Goal: Task Accomplishment & Management: Use online tool/utility

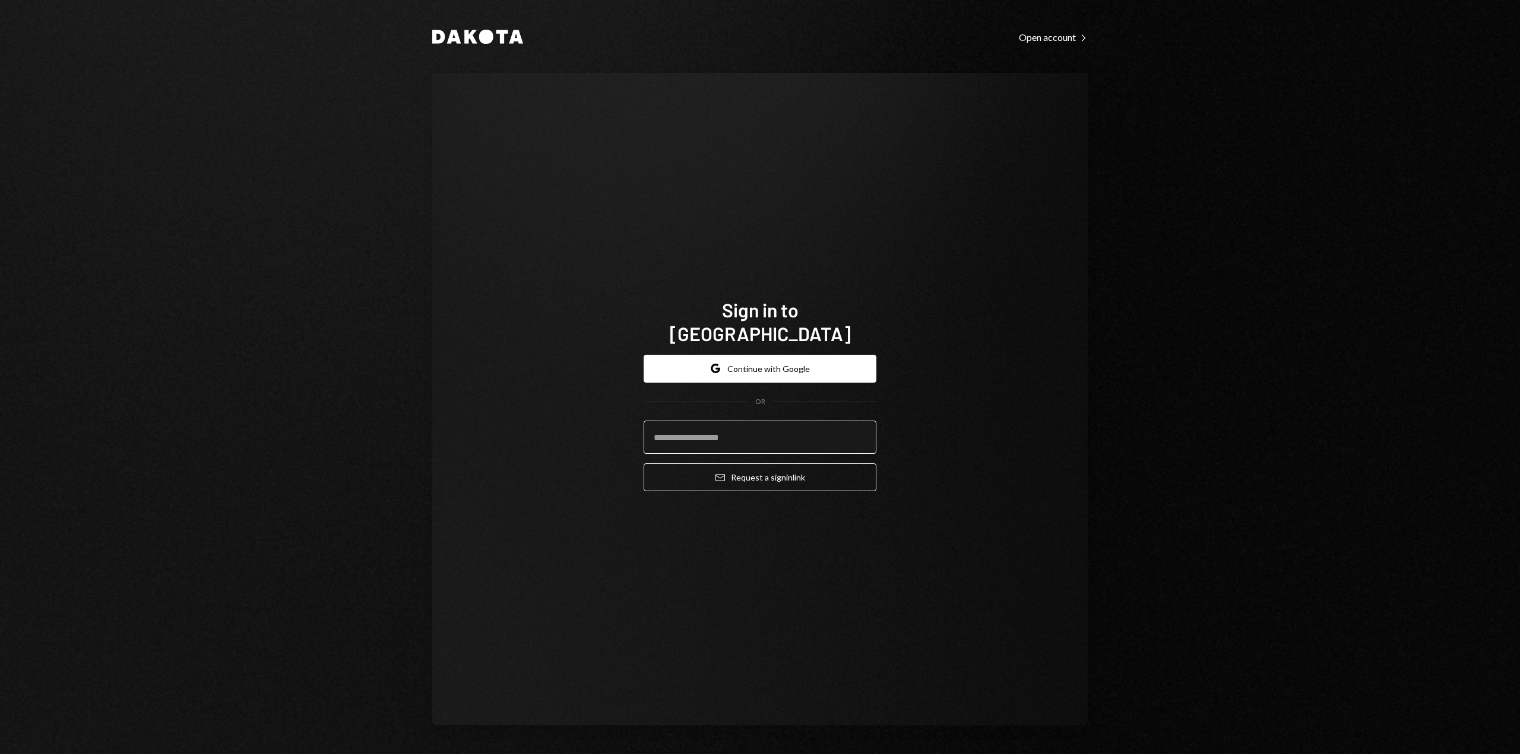
click at [688, 424] on input "email" at bounding box center [759, 437] width 233 height 33
click at [694, 427] on input "email" at bounding box center [759, 437] width 233 height 33
type input "**********"
click at [724, 468] on button "Email Request a sign in link" at bounding box center [759, 478] width 233 height 28
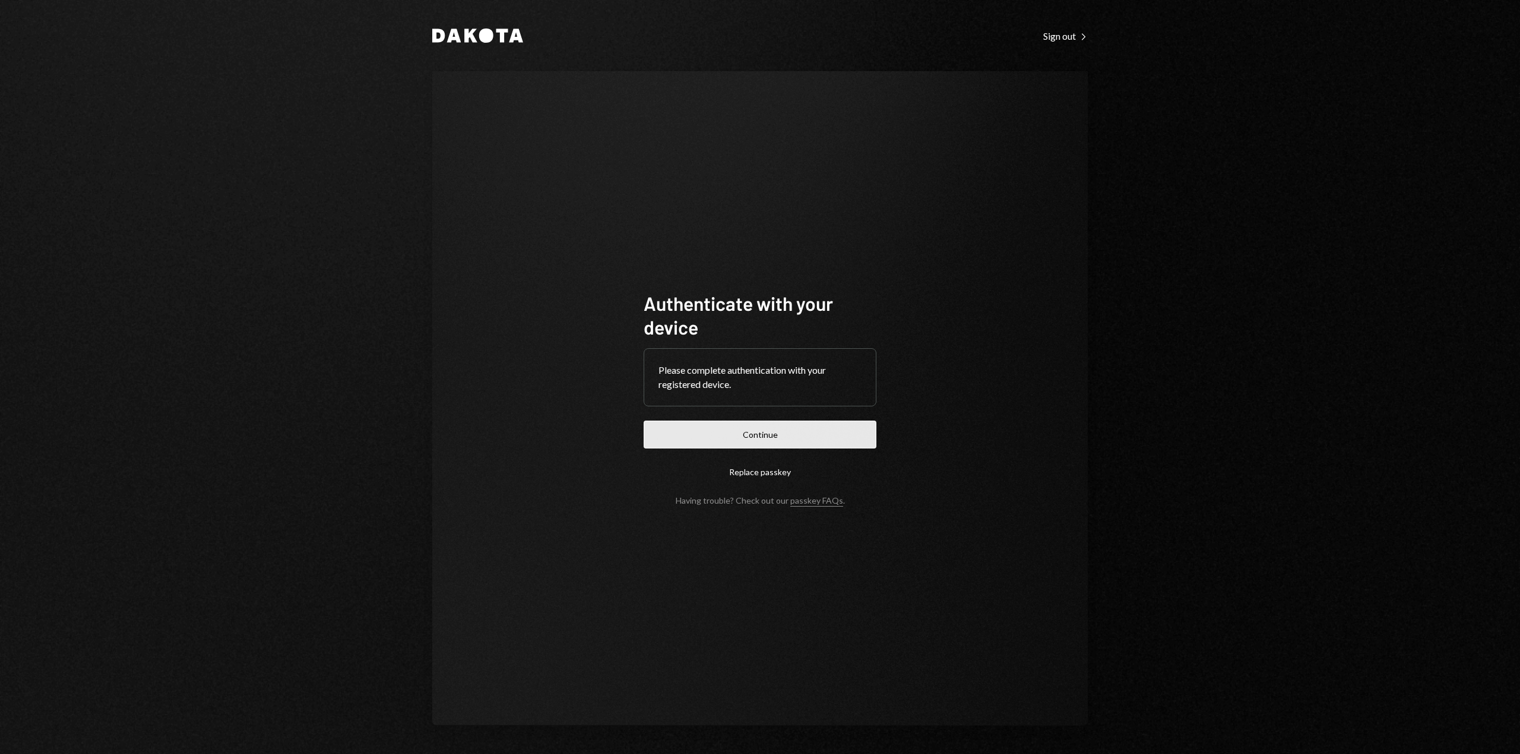
click at [769, 443] on button "Continue" at bounding box center [759, 435] width 233 height 28
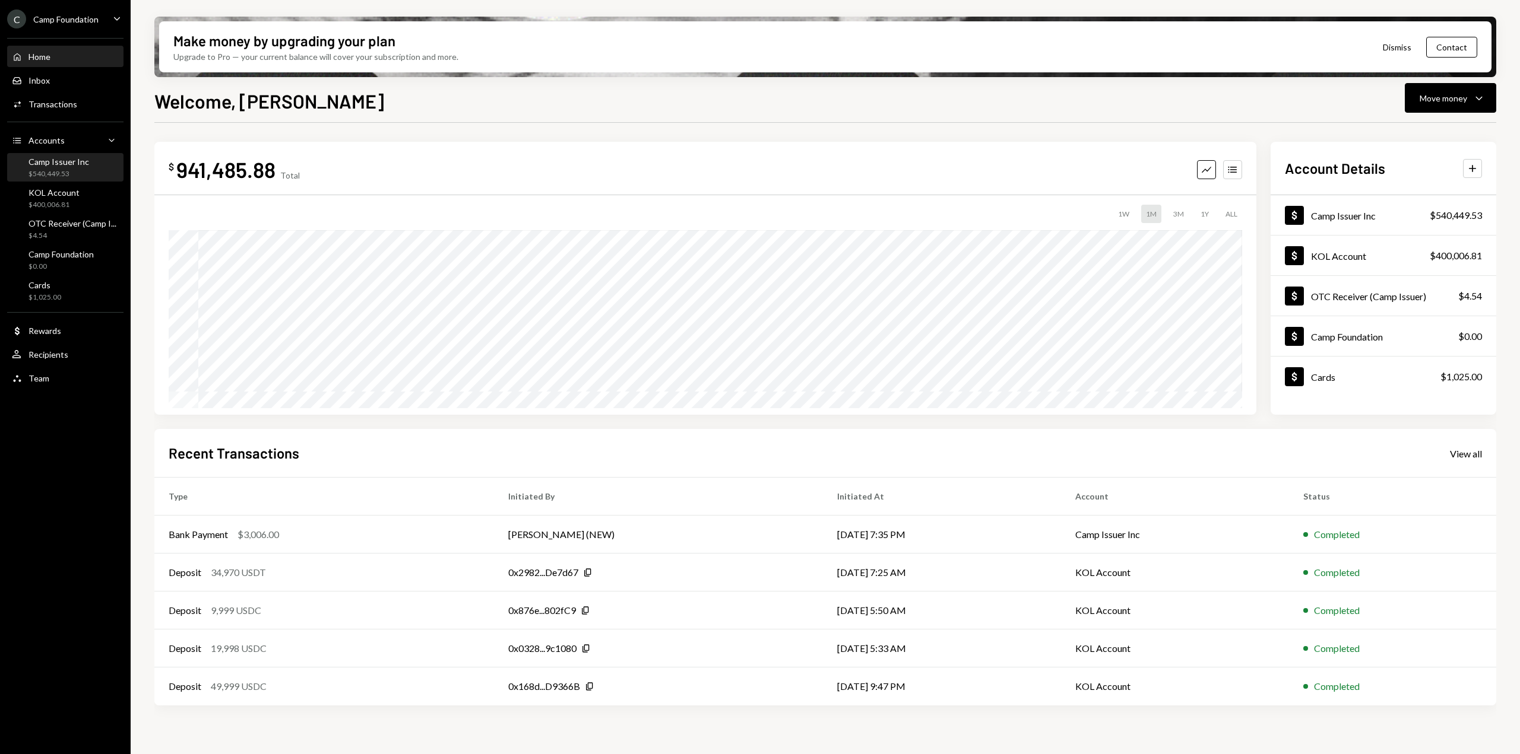
click at [90, 171] on div "Camp Issuer Inc $540,449.53" at bounding box center [65, 168] width 107 height 23
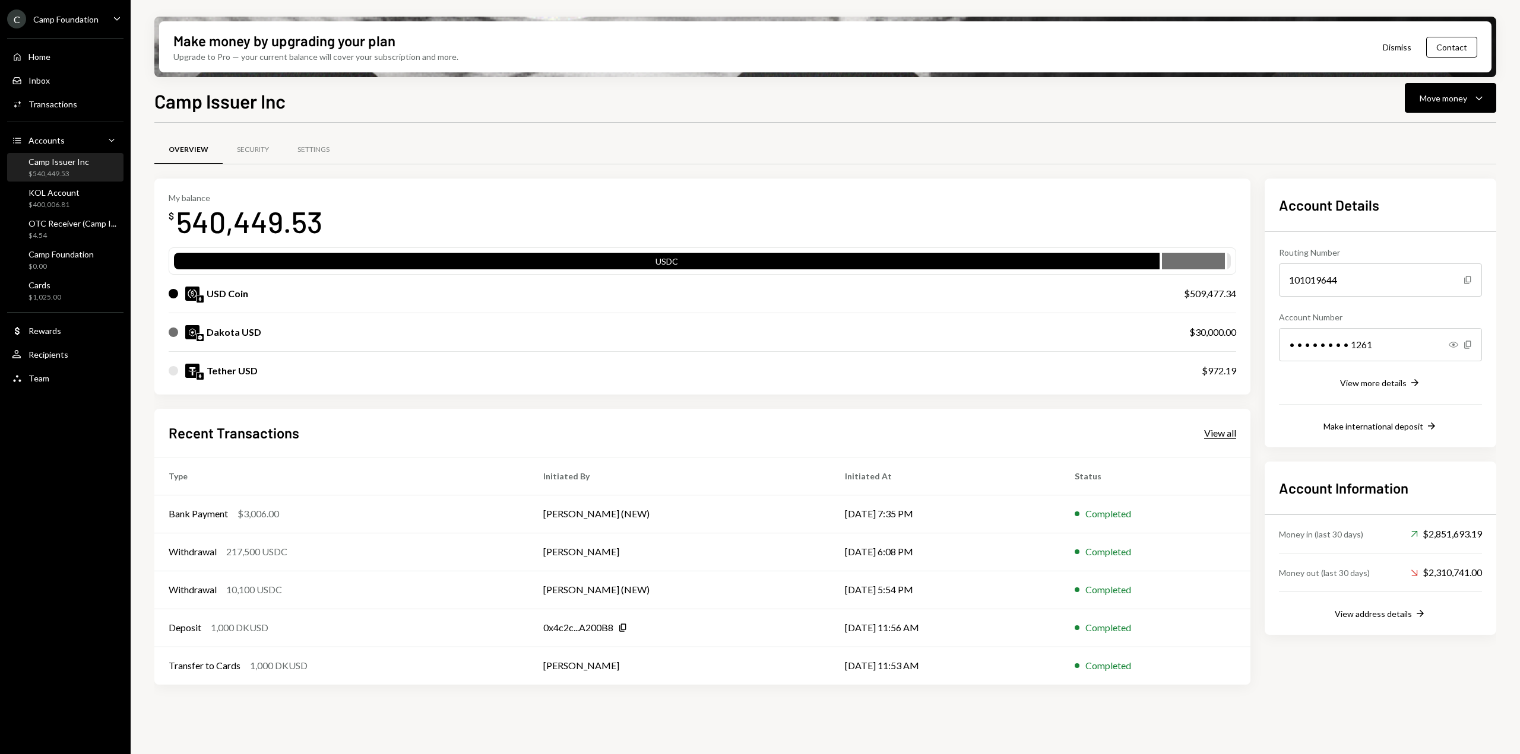
click at [1212, 434] on div "View all" at bounding box center [1220, 433] width 32 height 12
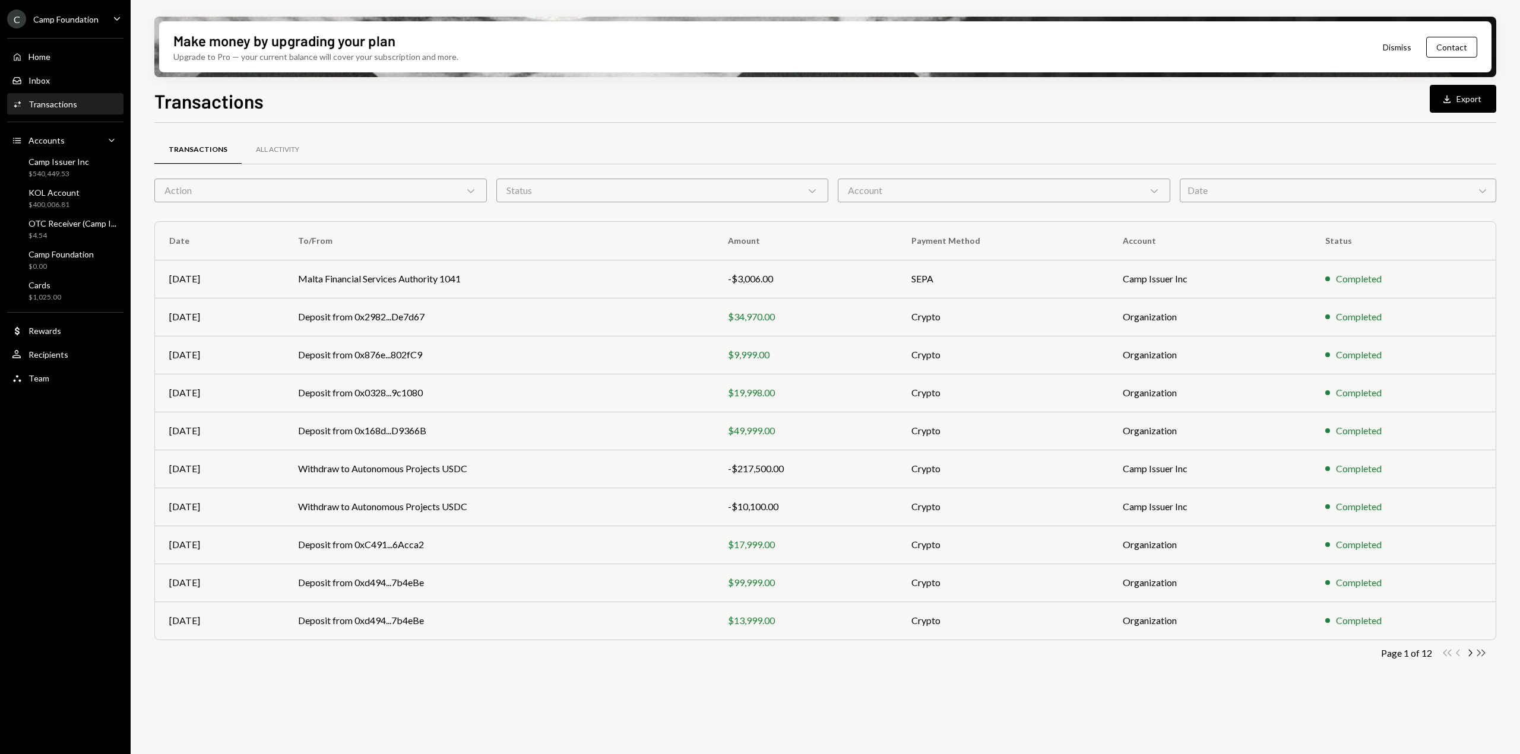
click at [1481, 654] on icon "Double Arrow Right" at bounding box center [1480, 653] width 11 height 11
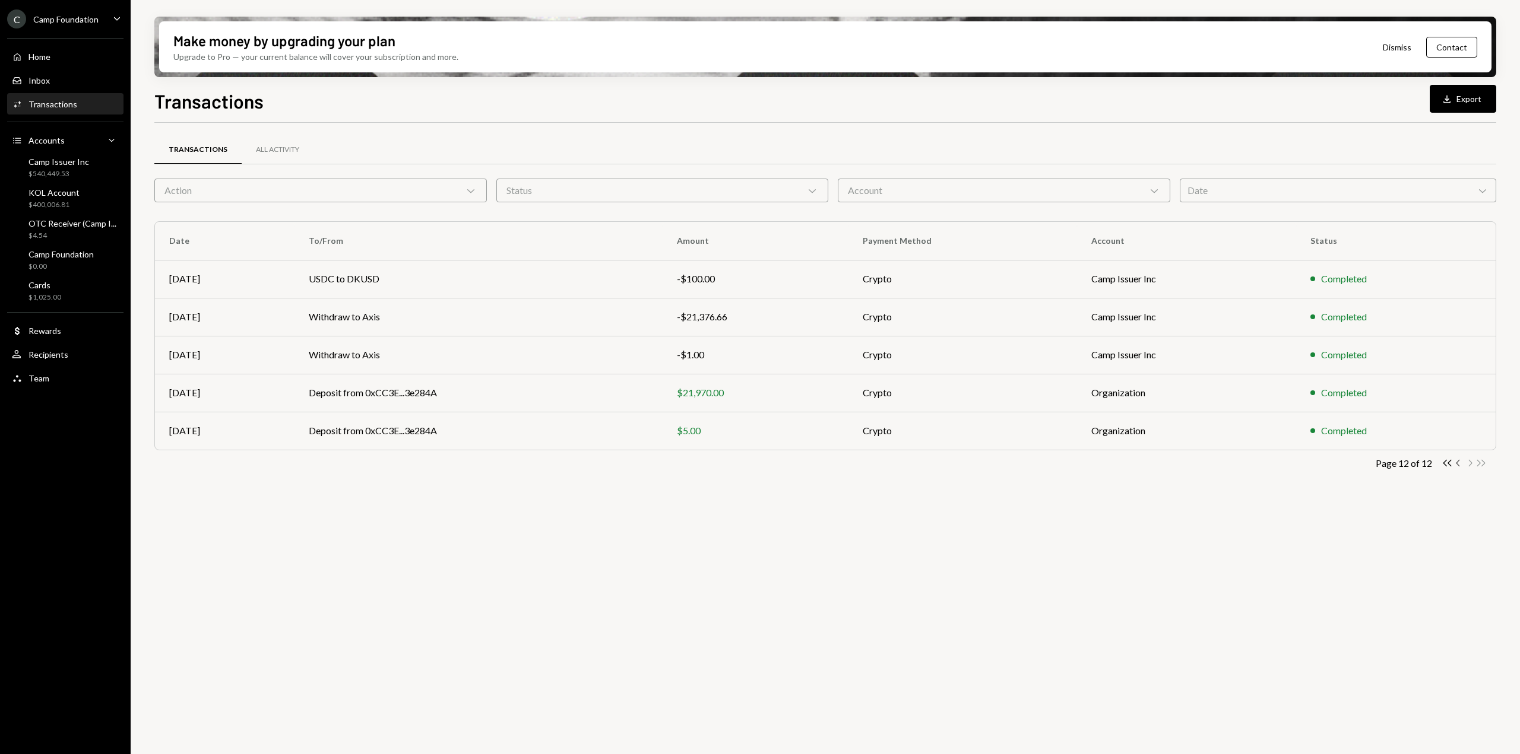
click at [1459, 463] on icon "Chevron Left" at bounding box center [1458, 463] width 11 height 11
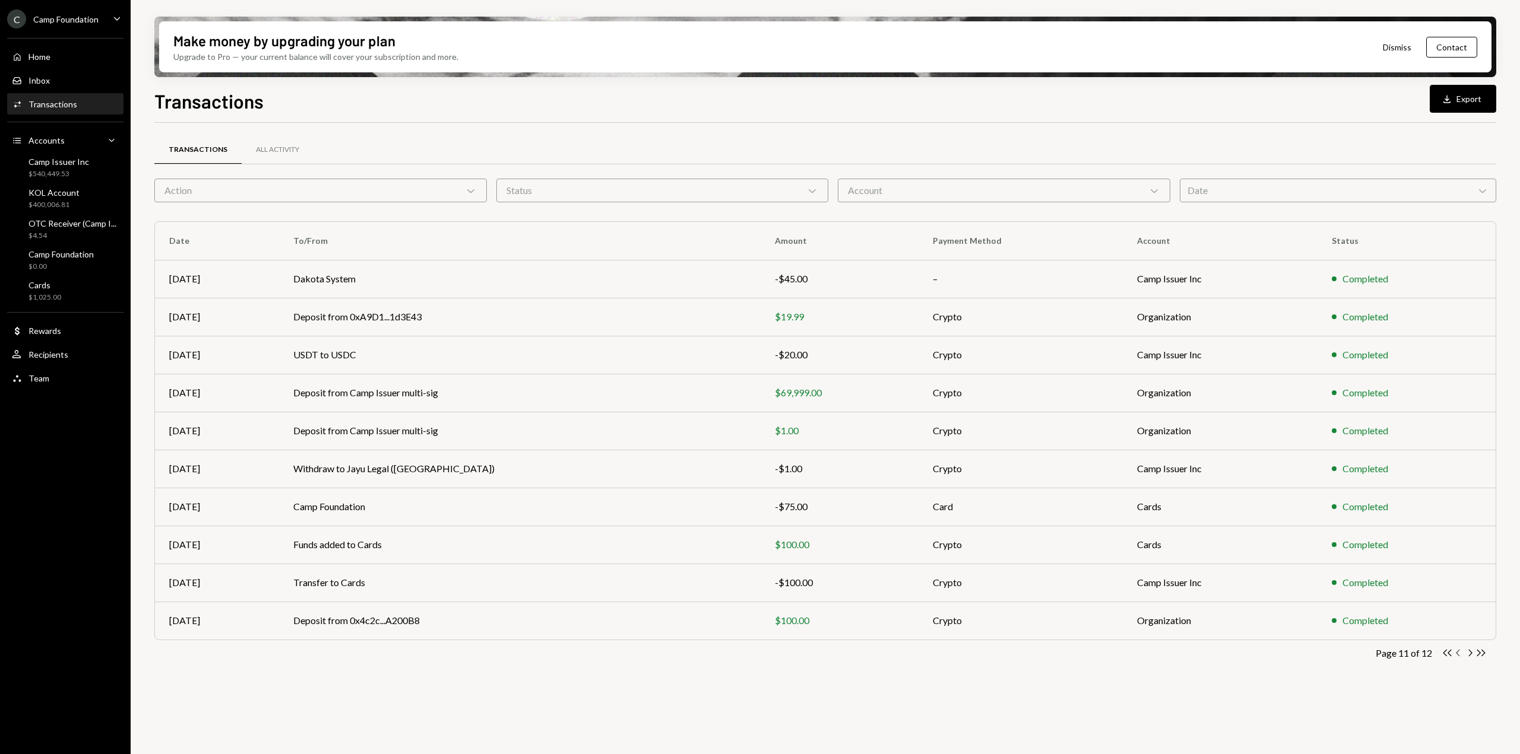
click at [1458, 654] on icon "Chevron Left" at bounding box center [1458, 653] width 11 height 11
click at [1459, 654] on icon "Chevron Left" at bounding box center [1458, 653] width 11 height 11
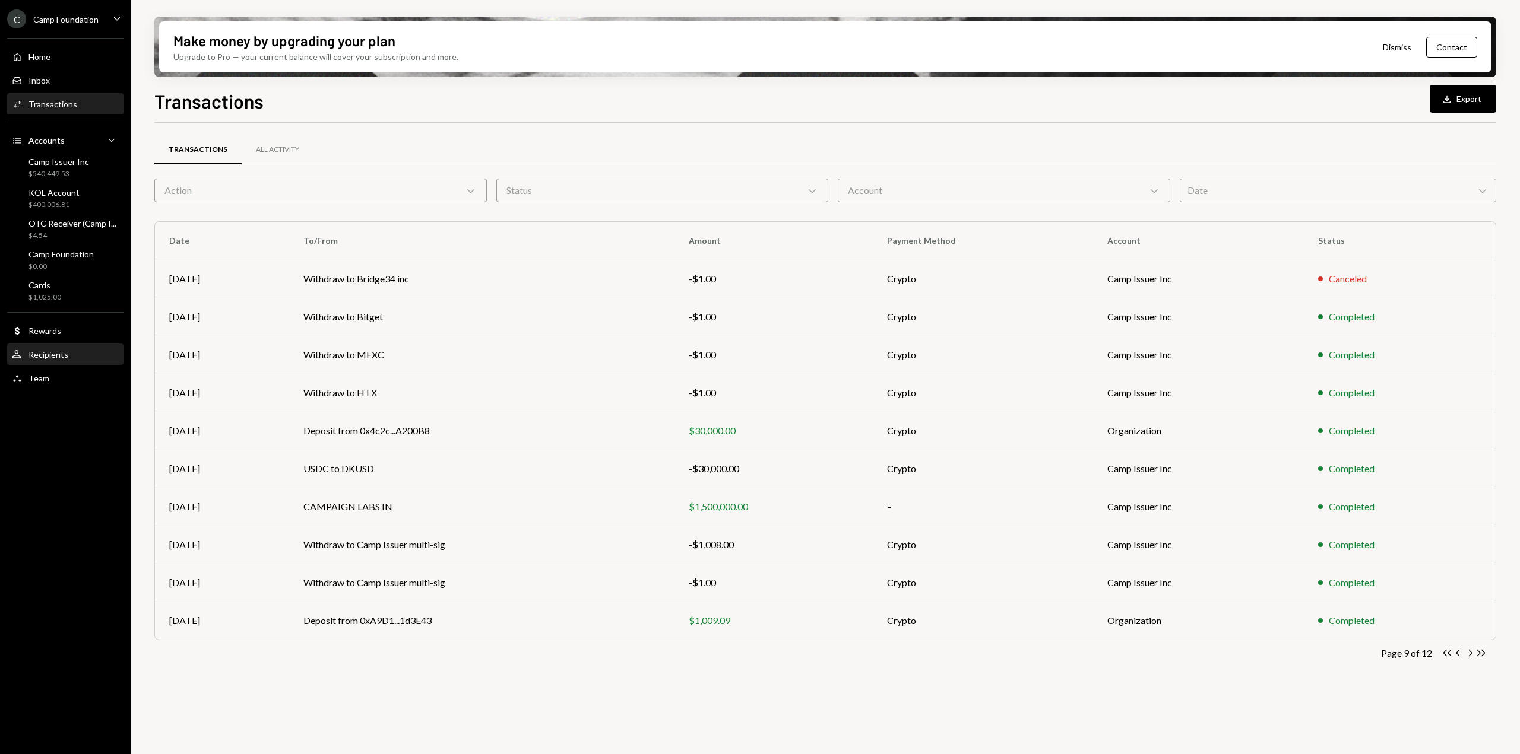
click at [69, 358] on div "User Recipients" at bounding box center [65, 355] width 107 height 11
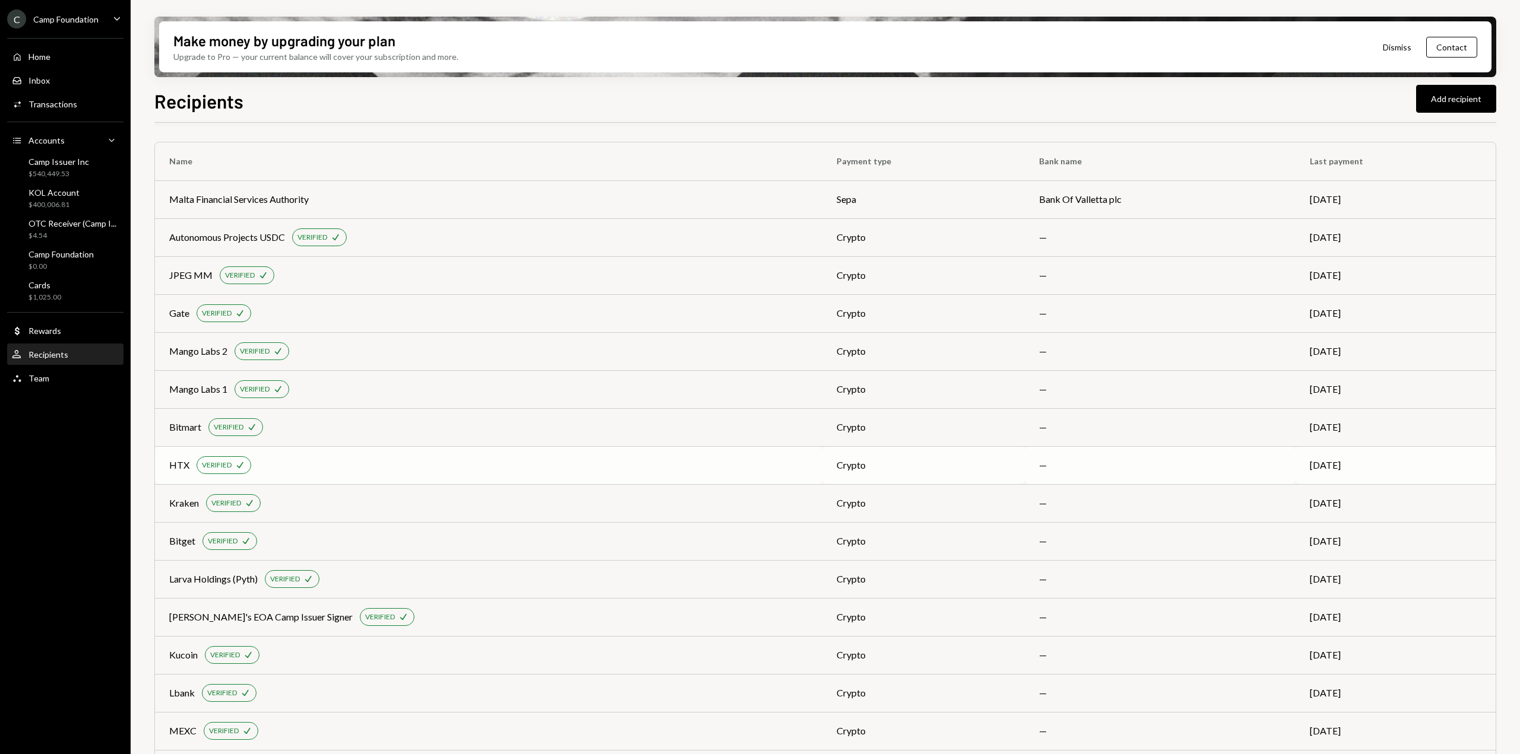
scroll to position [196, 0]
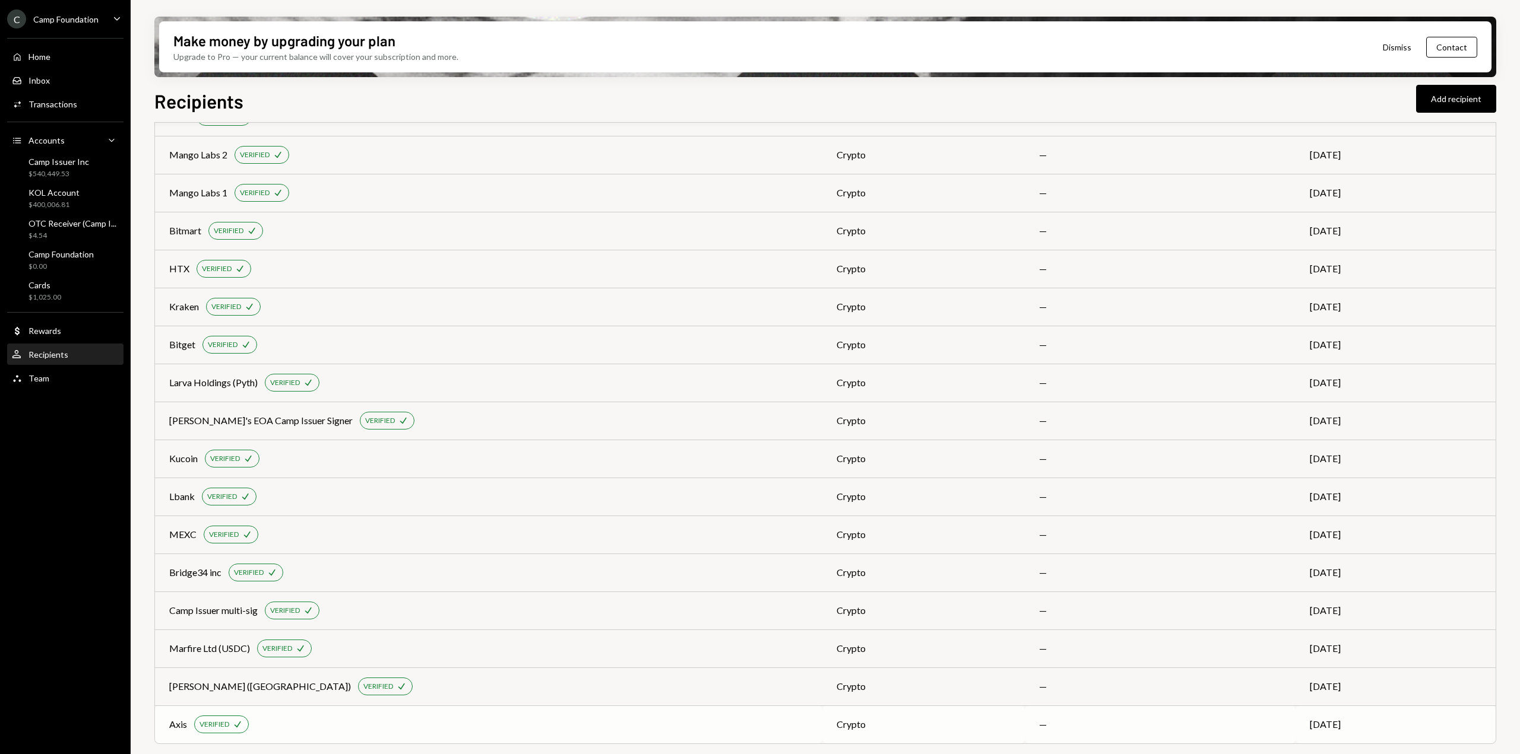
click at [370, 731] on div "Axis VERIFIED Check" at bounding box center [488, 725] width 639 height 18
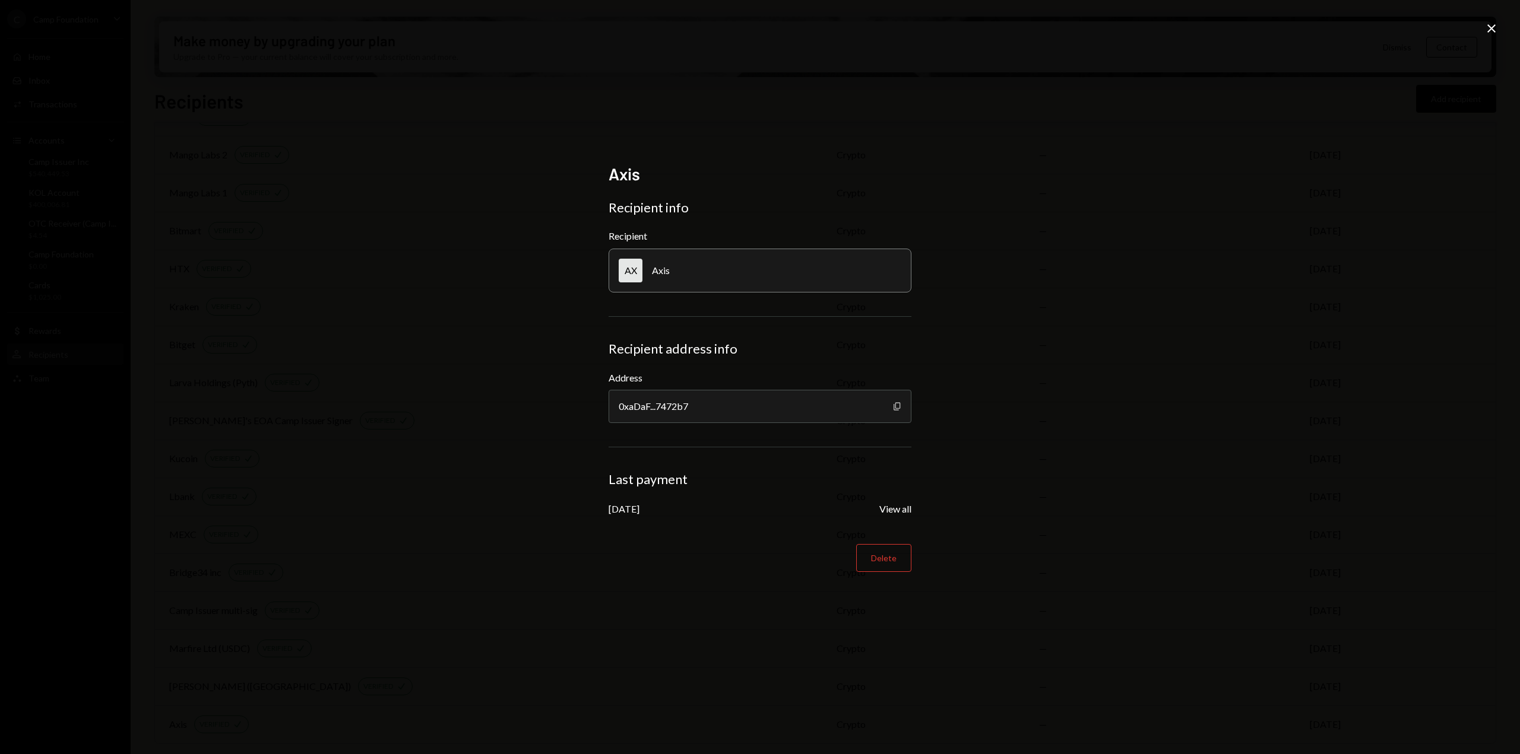
click at [895, 405] on icon "button" at bounding box center [896, 406] width 7 height 8
click at [1312, 151] on div "Axis Recipient info Recipient AX Axis Recipient address info Address 0xaDaF...7…" at bounding box center [760, 377] width 1520 height 754
click at [1494, 27] on icon "Close" at bounding box center [1491, 28] width 14 height 14
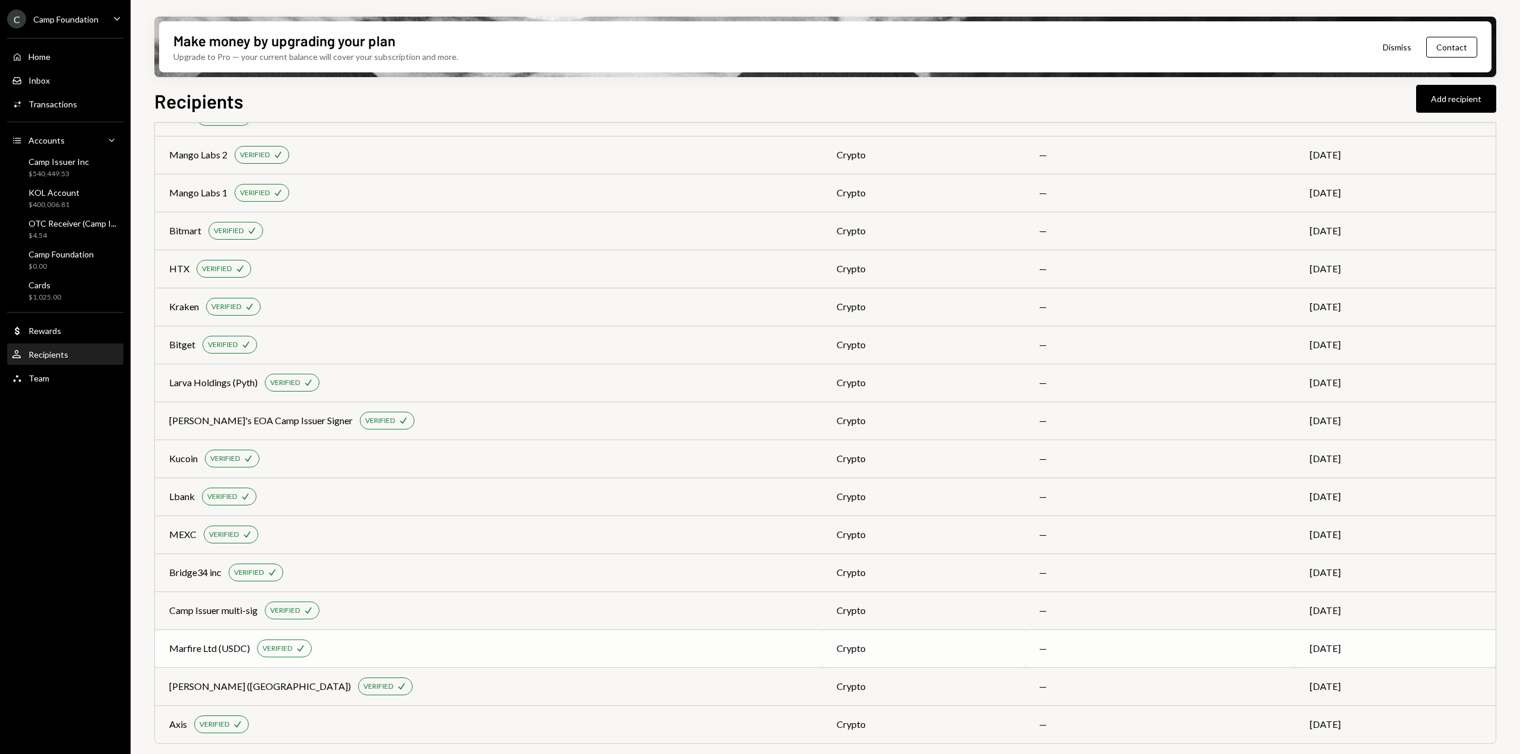
click at [924, 643] on div "crypto" at bounding box center [923, 649] width 174 height 14
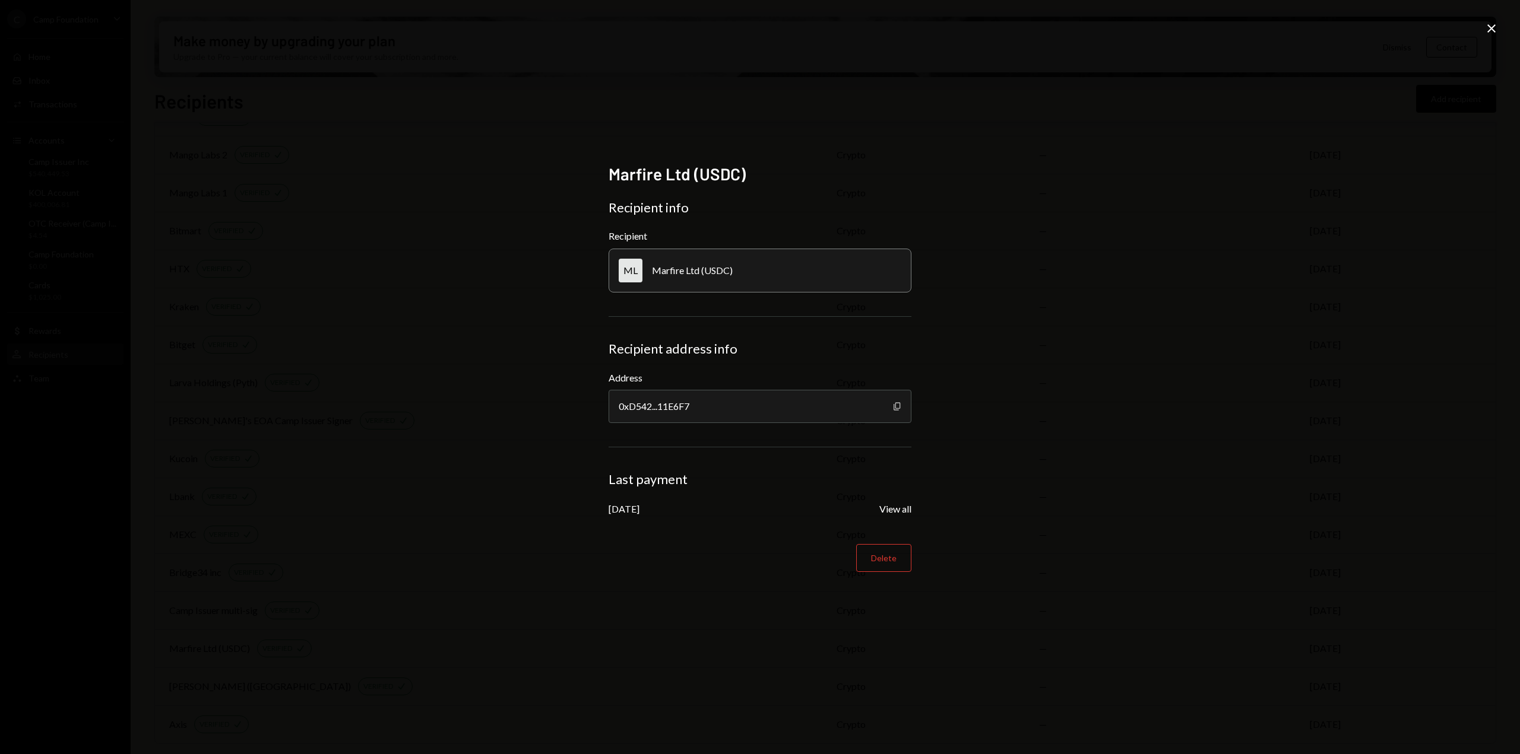
drag, startPoint x: 899, startPoint y: 407, endPoint x: 893, endPoint y: 402, distance: 7.2
click at [893, 402] on icon "Copy" at bounding box center [896, 406] width 9 height 9
click at [1489, 31] on icon at bounding box center [1491, 28] width 8 height 8
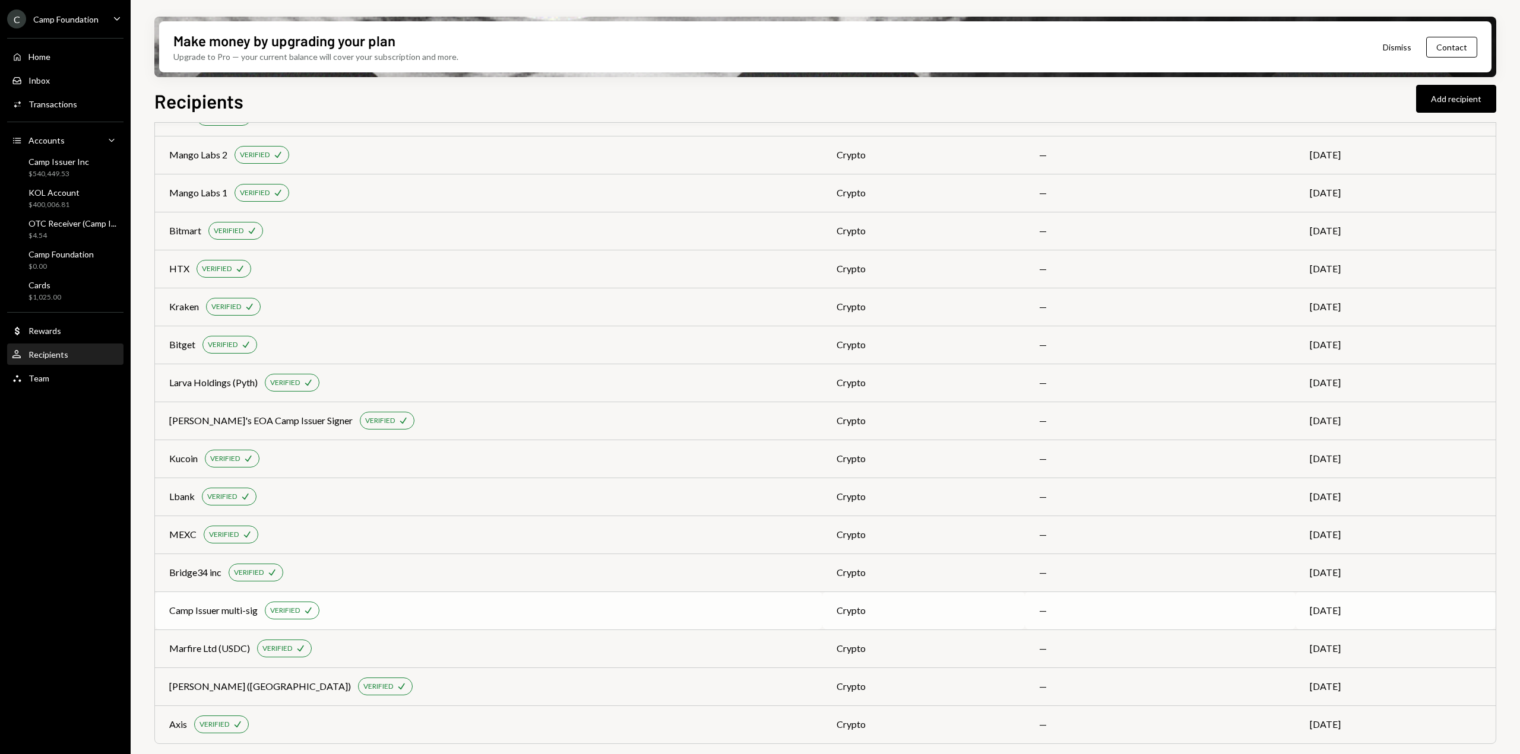
click at [836, 616] on div "crypto" at bounding box center [923, 611] width 174 height 14
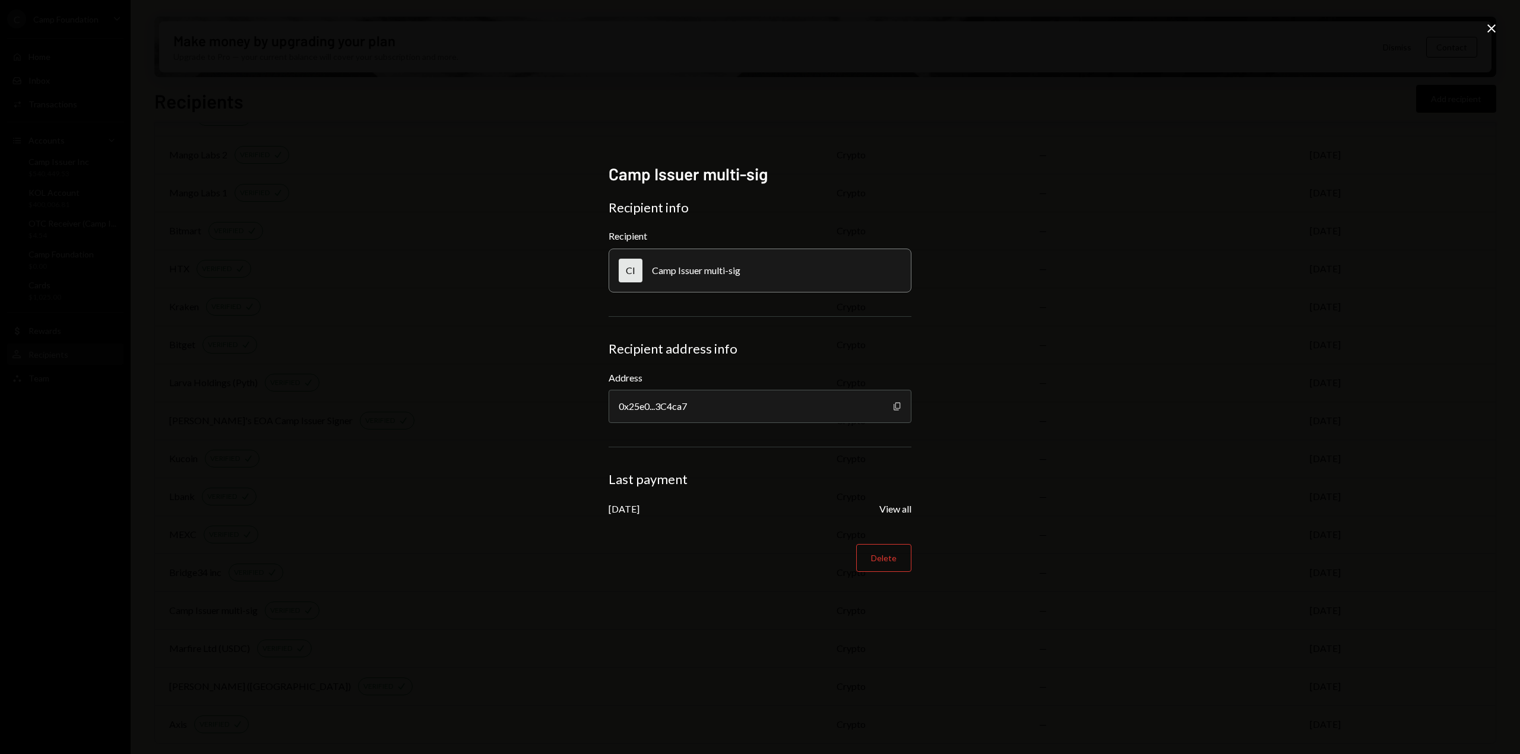
click at [898, 406] on icon "Copy" at bounding box center [896, 406] width 9 height 9
click at [1489, 24] on icon "Close" at bounding box center [1491, 28] width 14 height 14
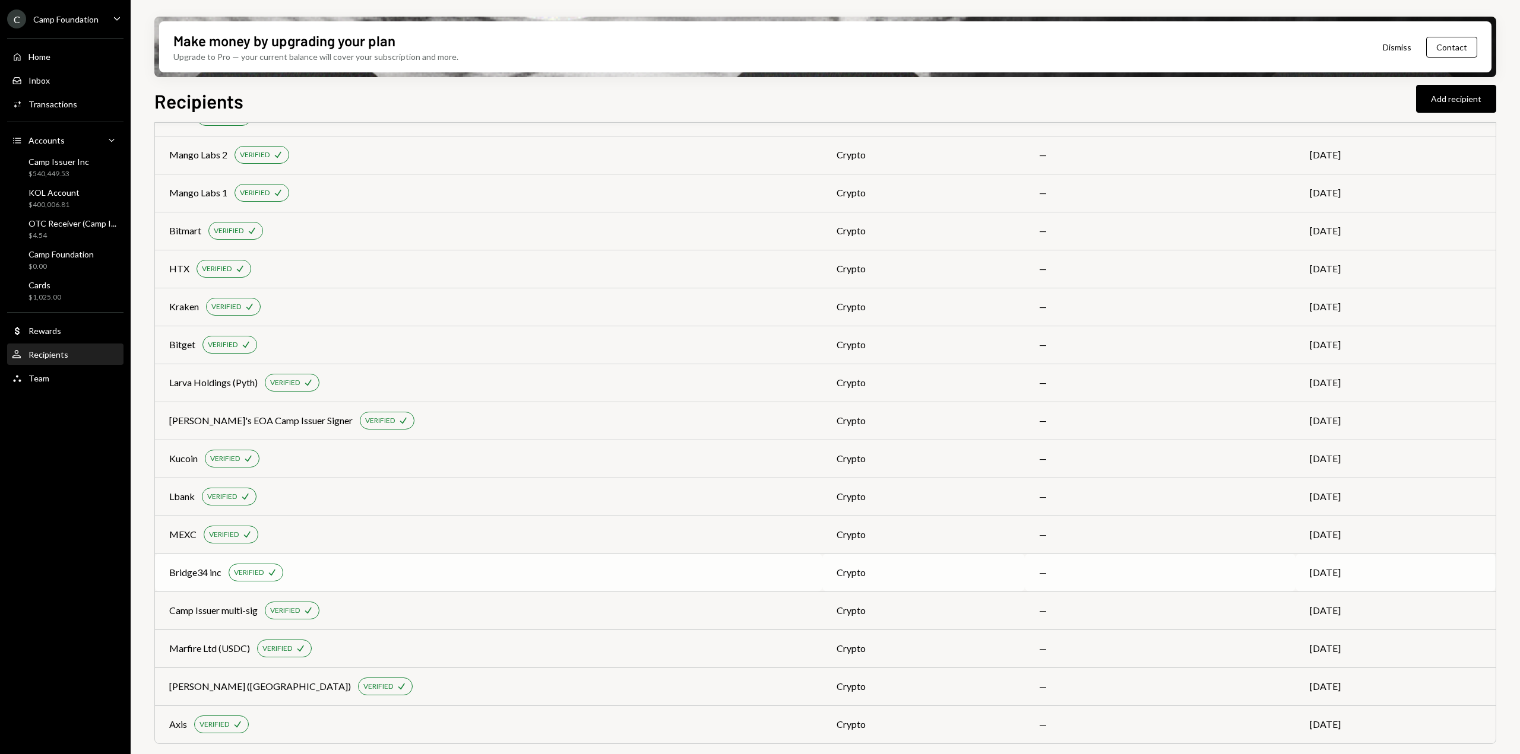
click at [836, 569] on div "crypto" at bounding box center [923, 573] width 174 height 14
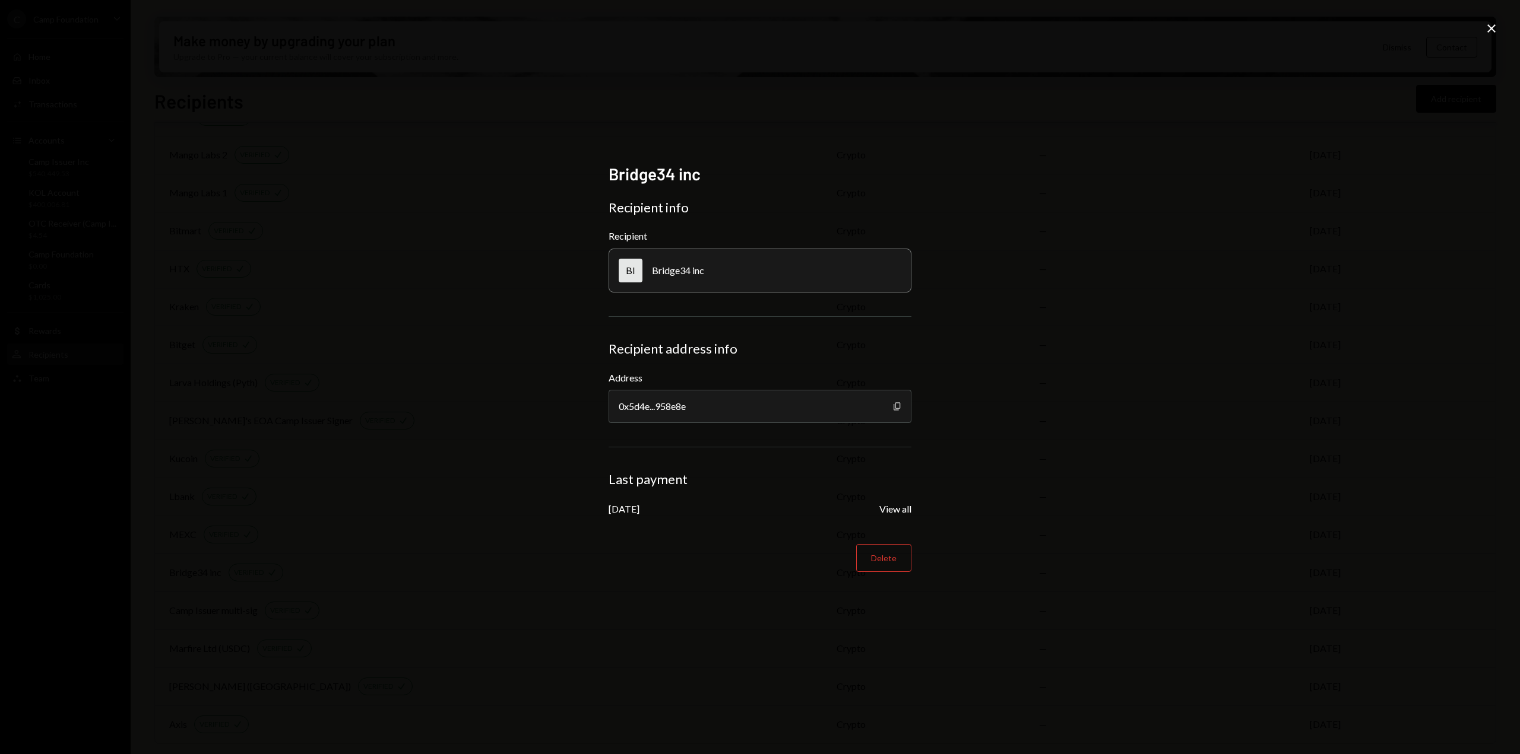
click at [894, 405] on icon "button" at bounding box center [896, 406] width 7 height 8
click at [1493, 28] on icon "Close" at bounding box center [1491, 28] width 14 height 14
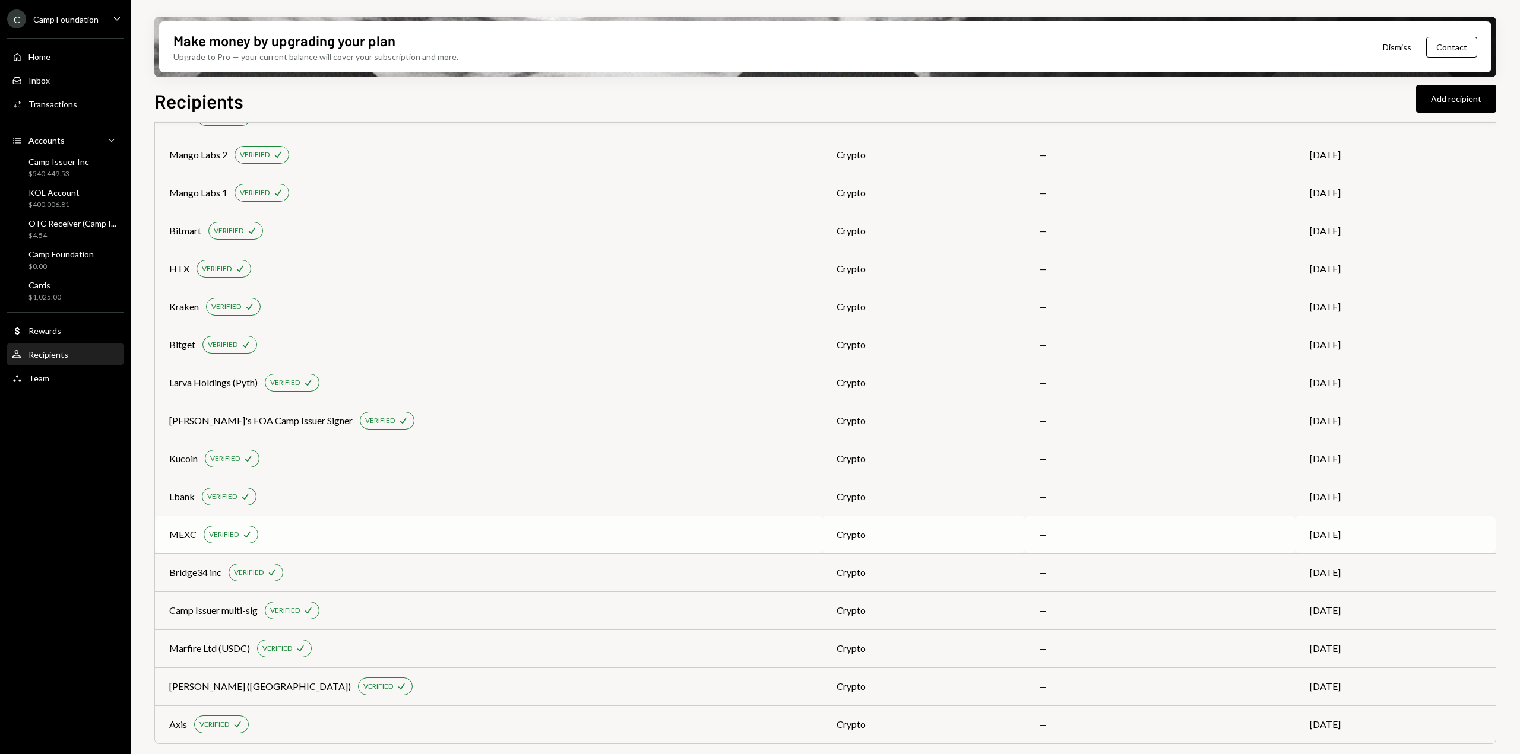
click at [692, 533] on div "MEXC VERIFIED Check" at bounding box center [488, 535] width 639 height 18
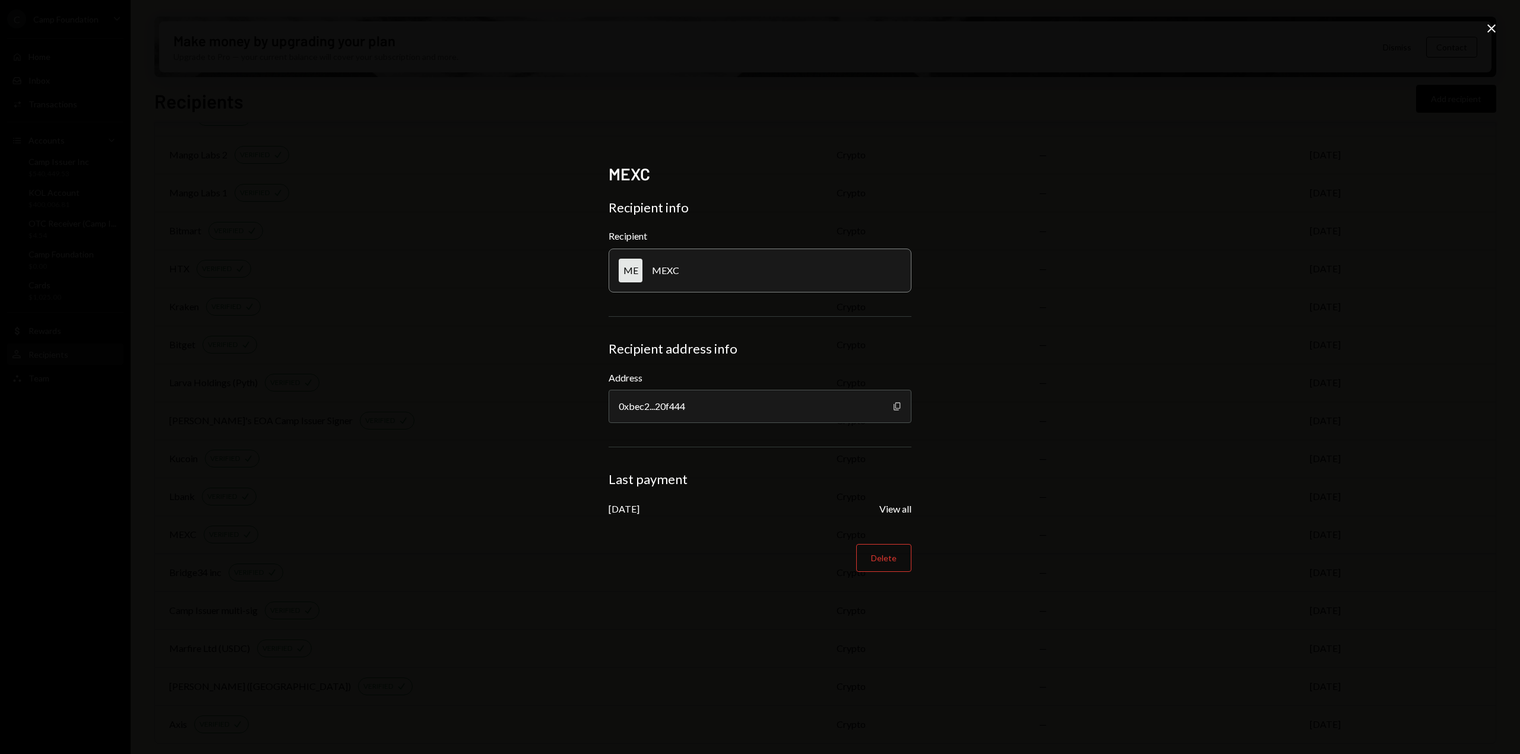
click at [896, 407] on icon "button" at bounding box center [896, 406] width 7 height 8
click at [1493, 26] on icon "Close" at bounding box center [1491, 28] width 14 height 14
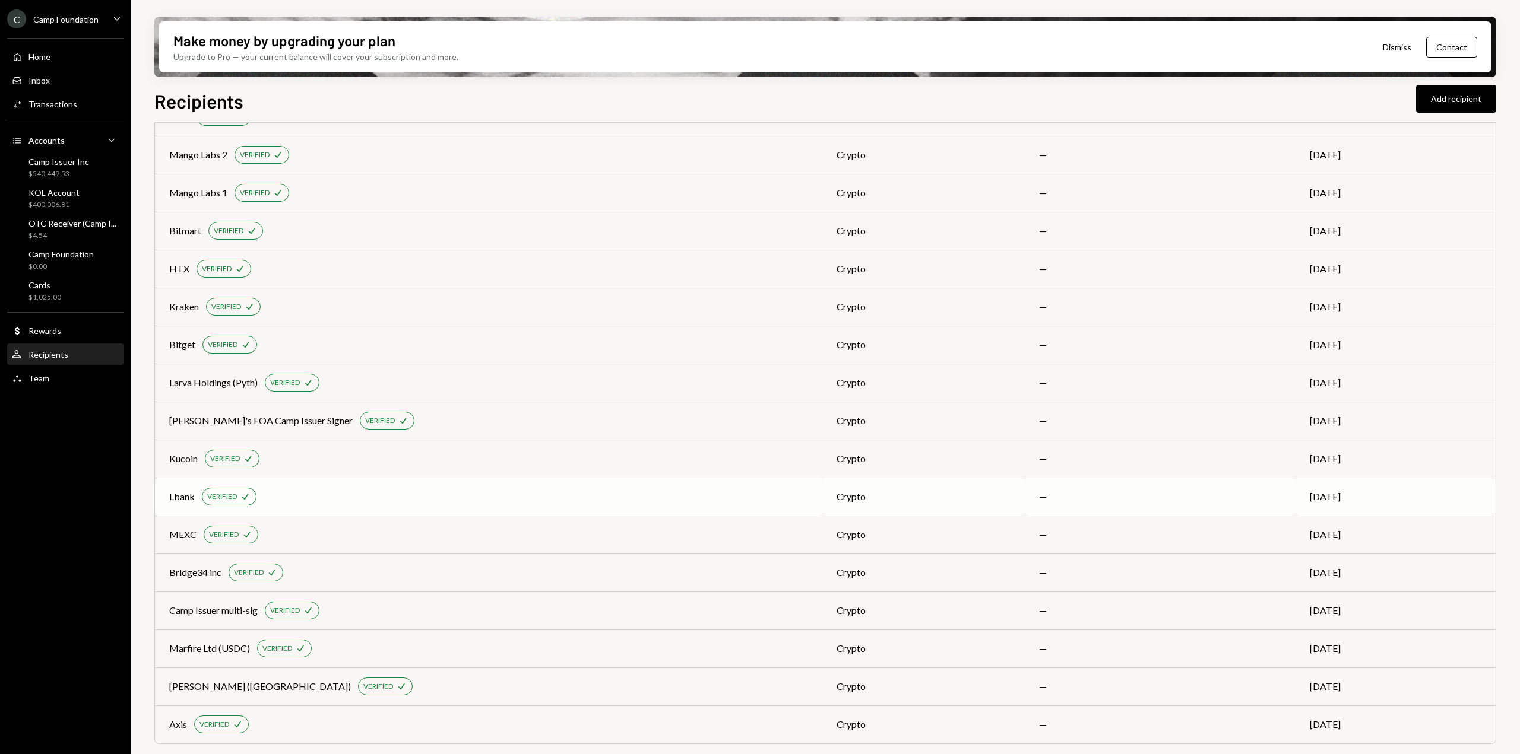
click at [851, 494] on div "crypto" at bounding box center [923, 497] width 174 height 14
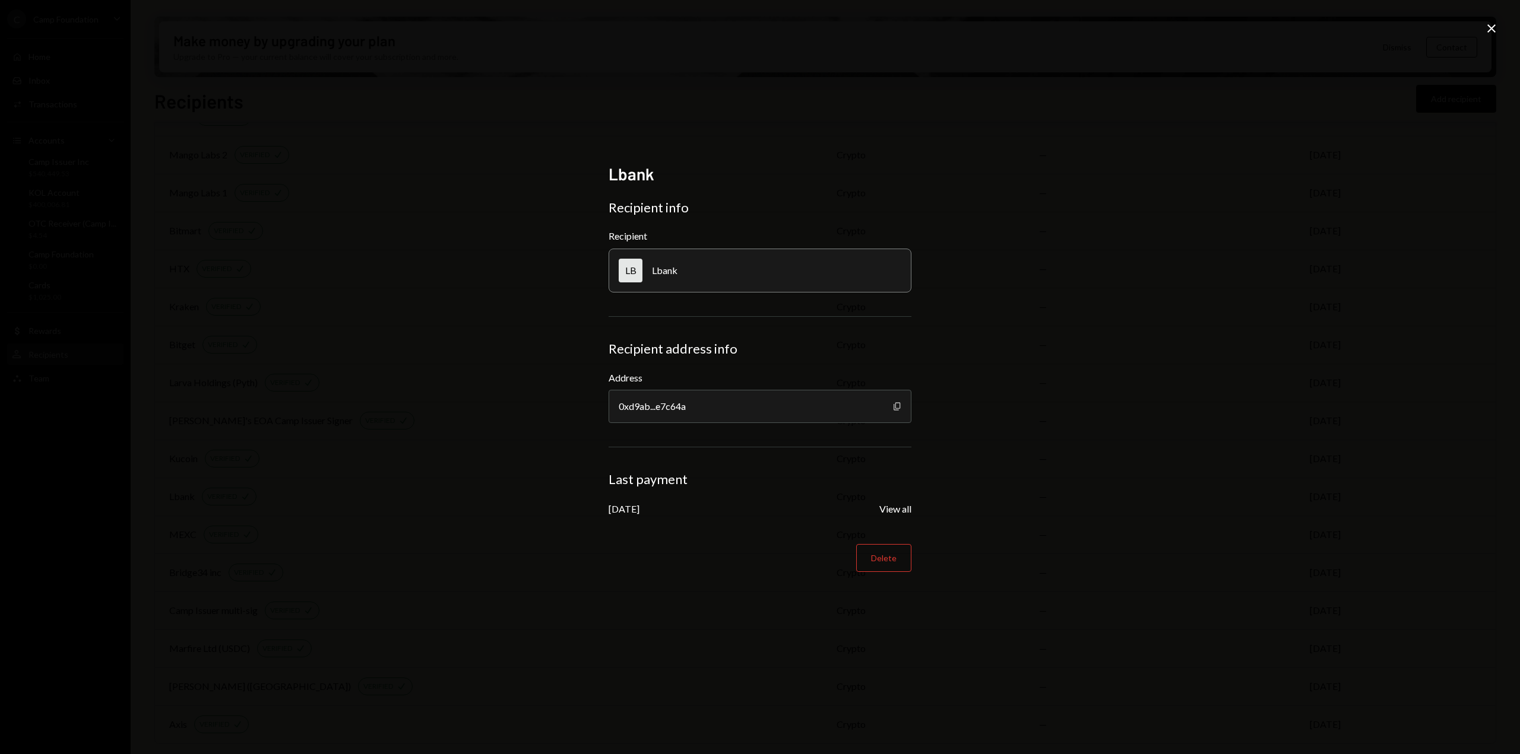
click at [896, 407] on icon "Copy" at bounding box center [896, 406] width 9 height 9
click at [1489, 28] on icon "Close" at bounding box center [1491, 28] width 14 height 14
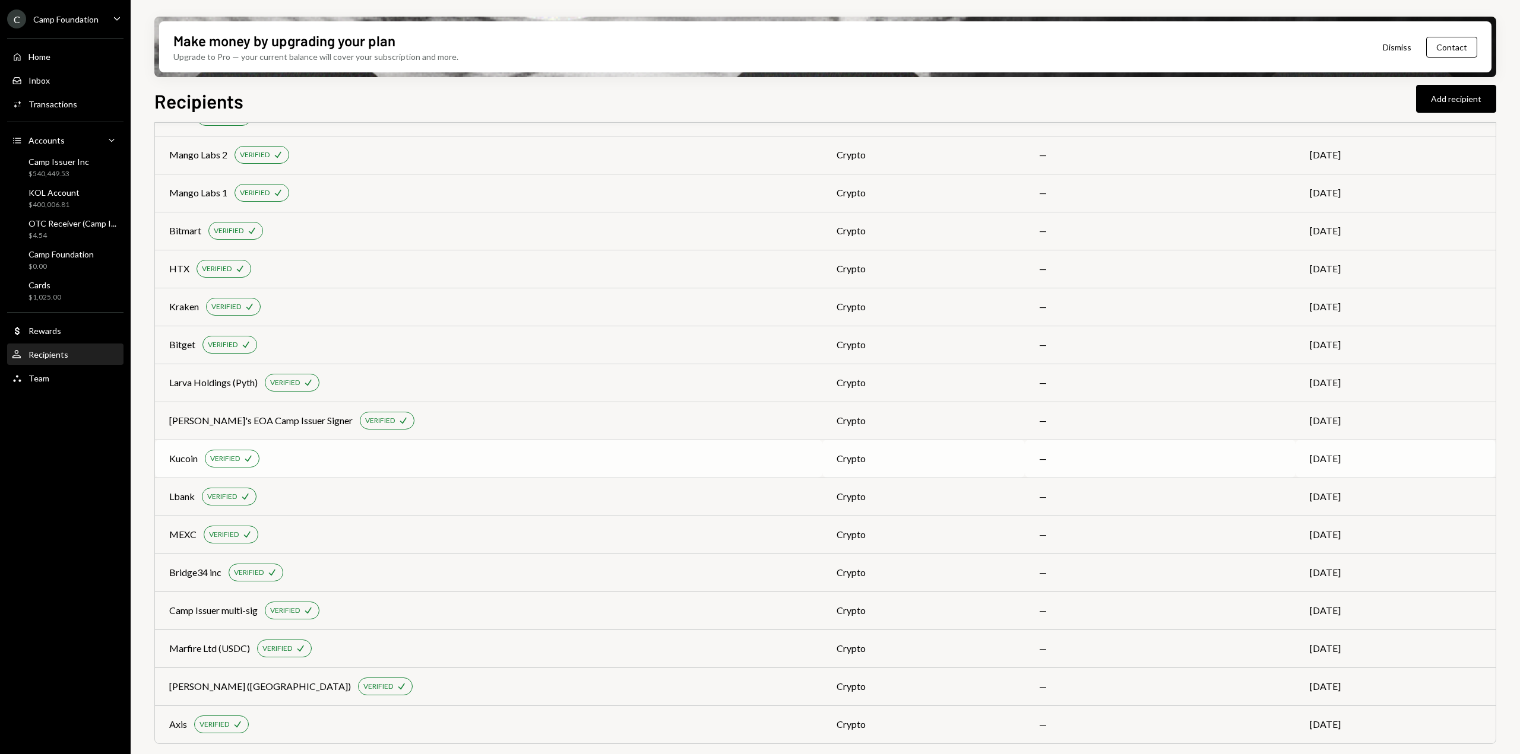
click at [1025, 455] on td "—" at bounding box center [1160, 459] width 271 height 38
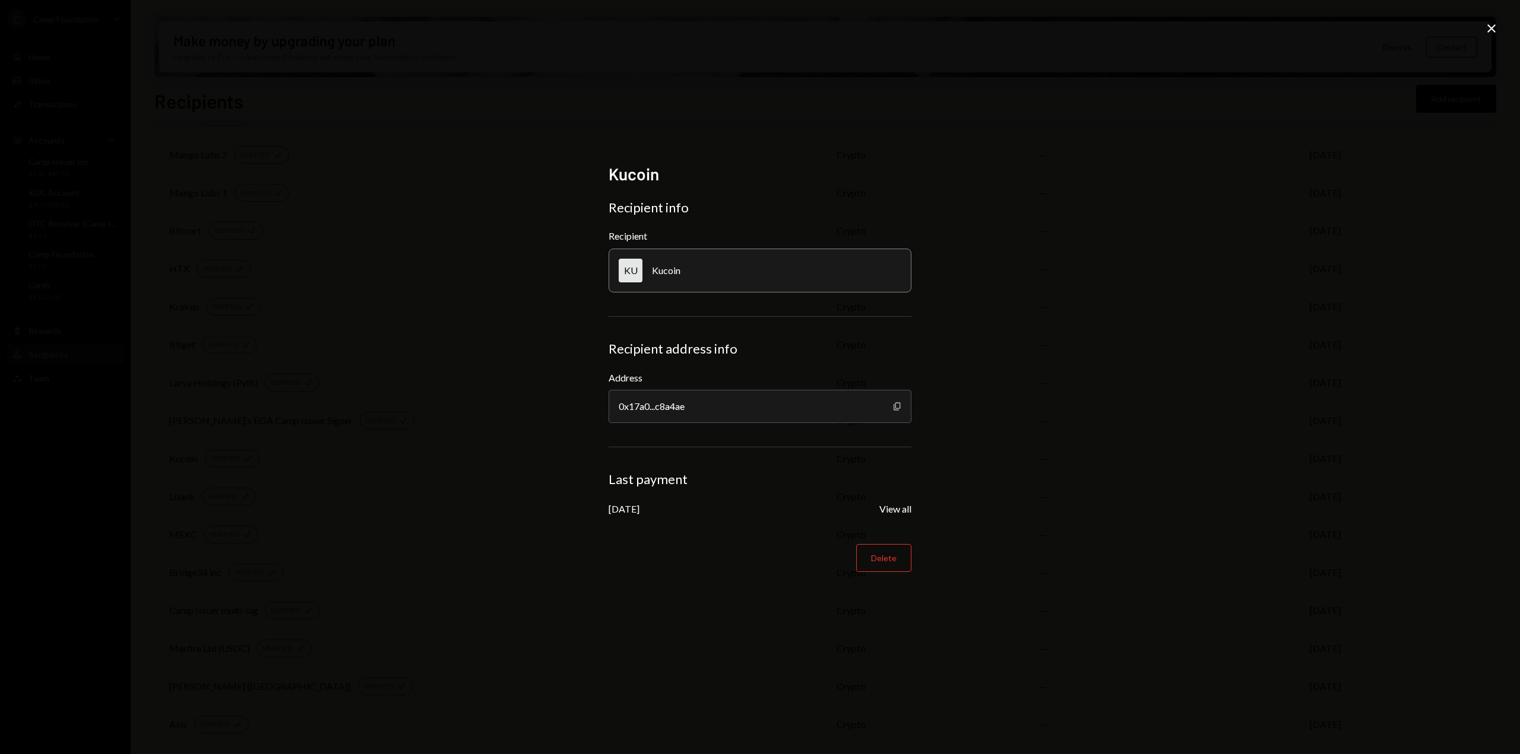
click at [893, 406] on icon "Copy" at bounding box center [896, 406] width 9 height 9
click at [1493, 30] on icon at bounding box center [1491, 28] width 8 height 8
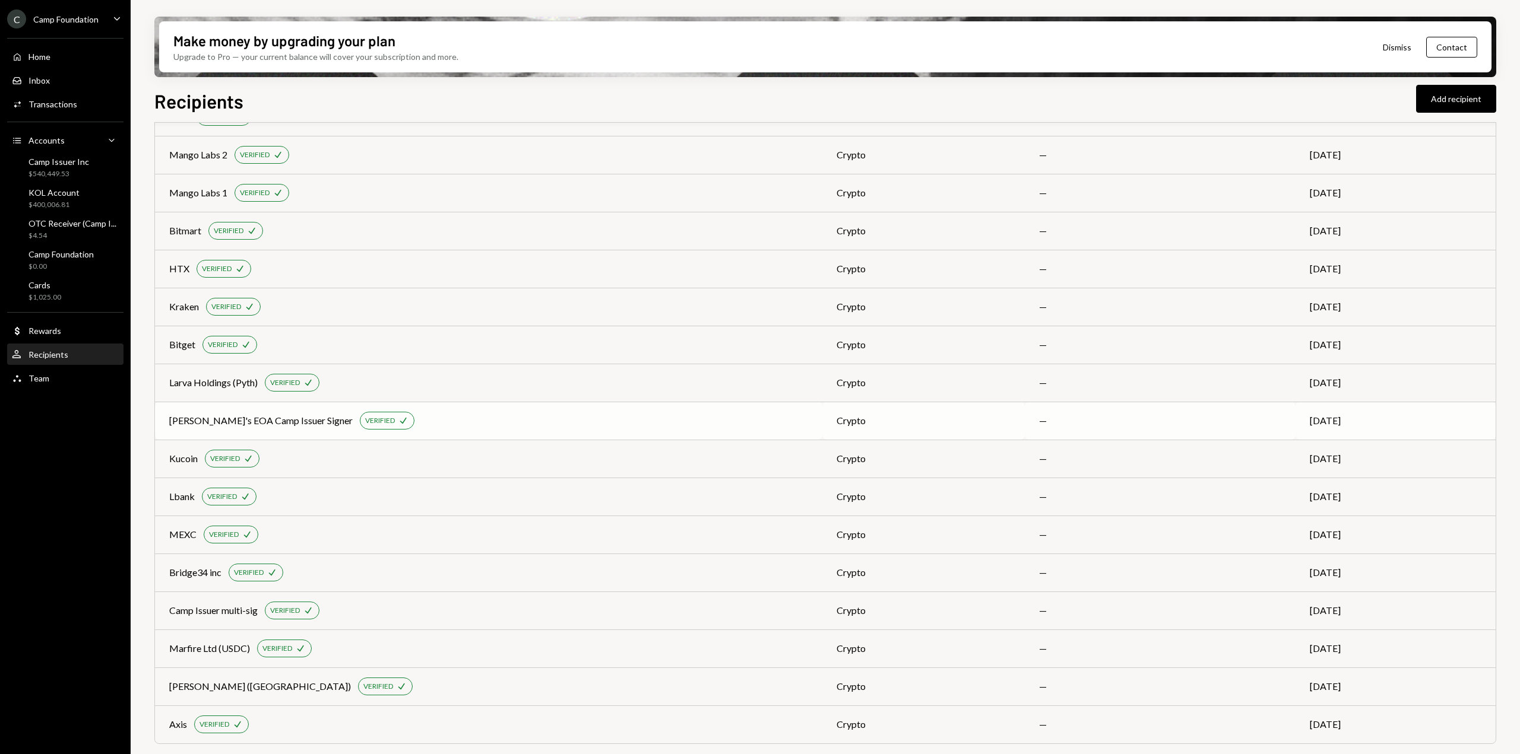
click at [836, 414] on div "crypto" at bounding box center [923, 421] width 174 height 14
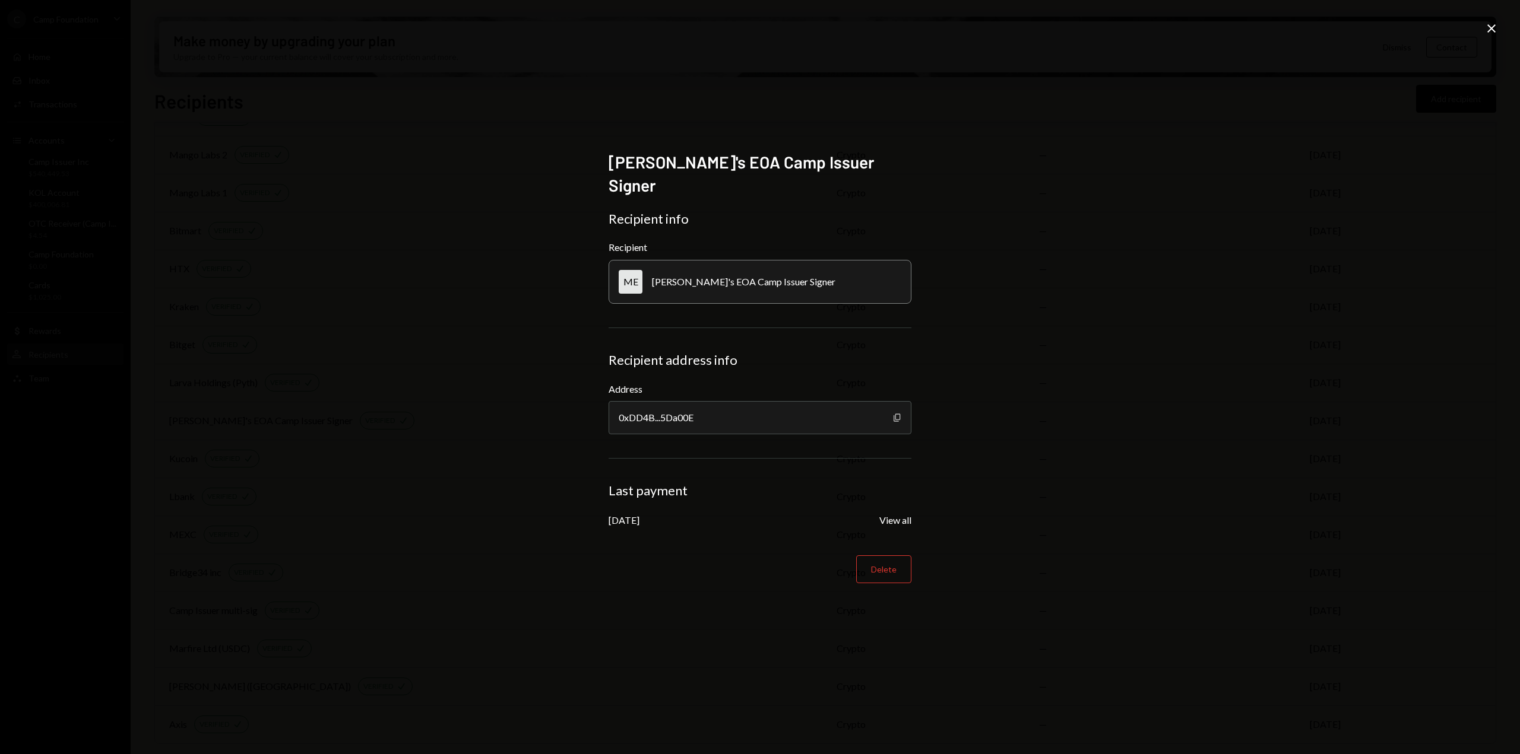
click at [895, 413] on icon "Copy" at bounding box center [896, 417] width 9 height 9
drag, startPoint x: 781, startPoint y: 273, endPoint x: 657, endPoint y: 278, distance: 124.7
click at [656, 277] on div "ME [PERSON_NAME]'s EOA Camp Issuer Signer" at bounding box center [759, 282] width 303 height 44
copy div "[PERSON_NAME]'s EOA Camp Issuer Signer"
click at [1487, 30] on icon "Close" at bounding box center [1491, 28] width 14 height 14
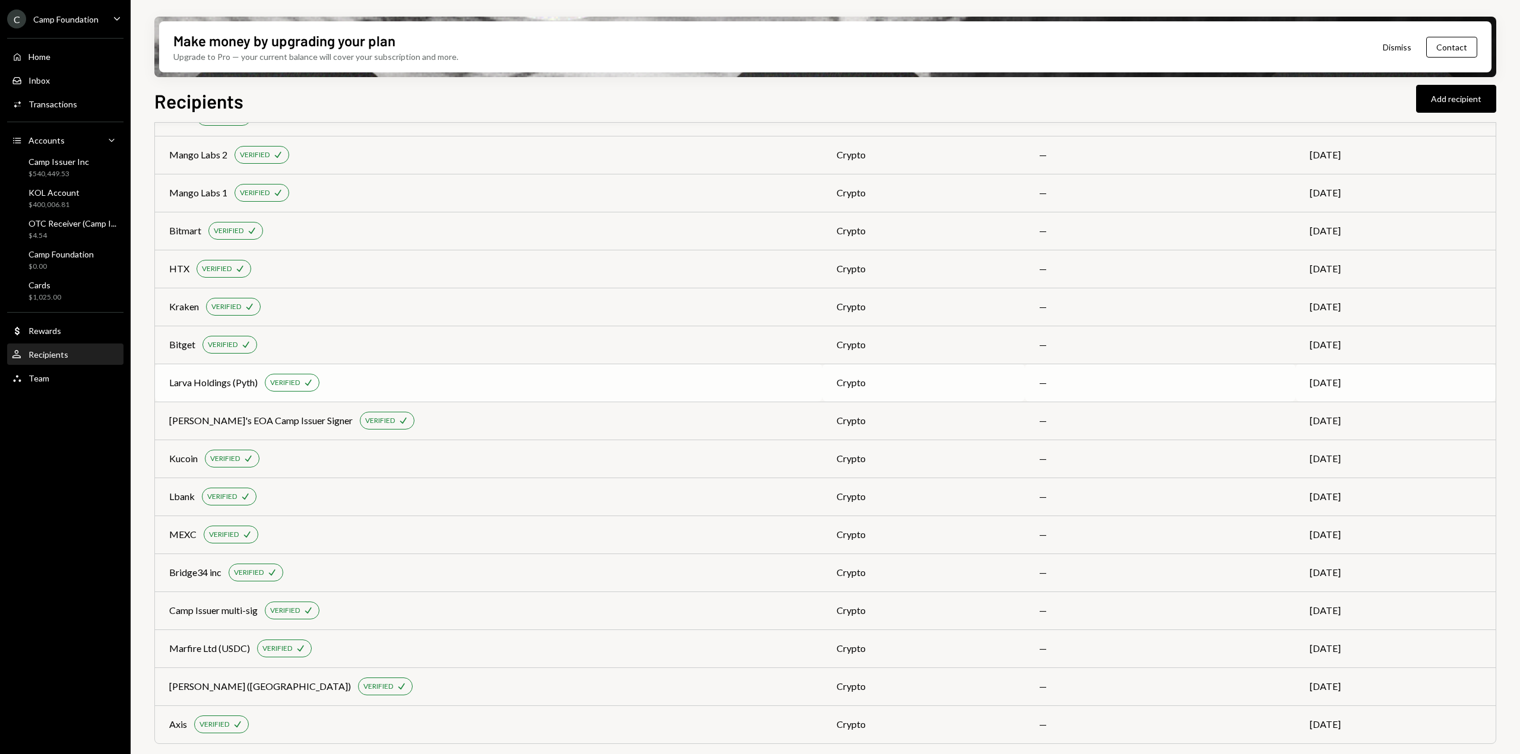
click at [910, 389] on td "crypto" at bounding box center [923, 383] width 202 height 38
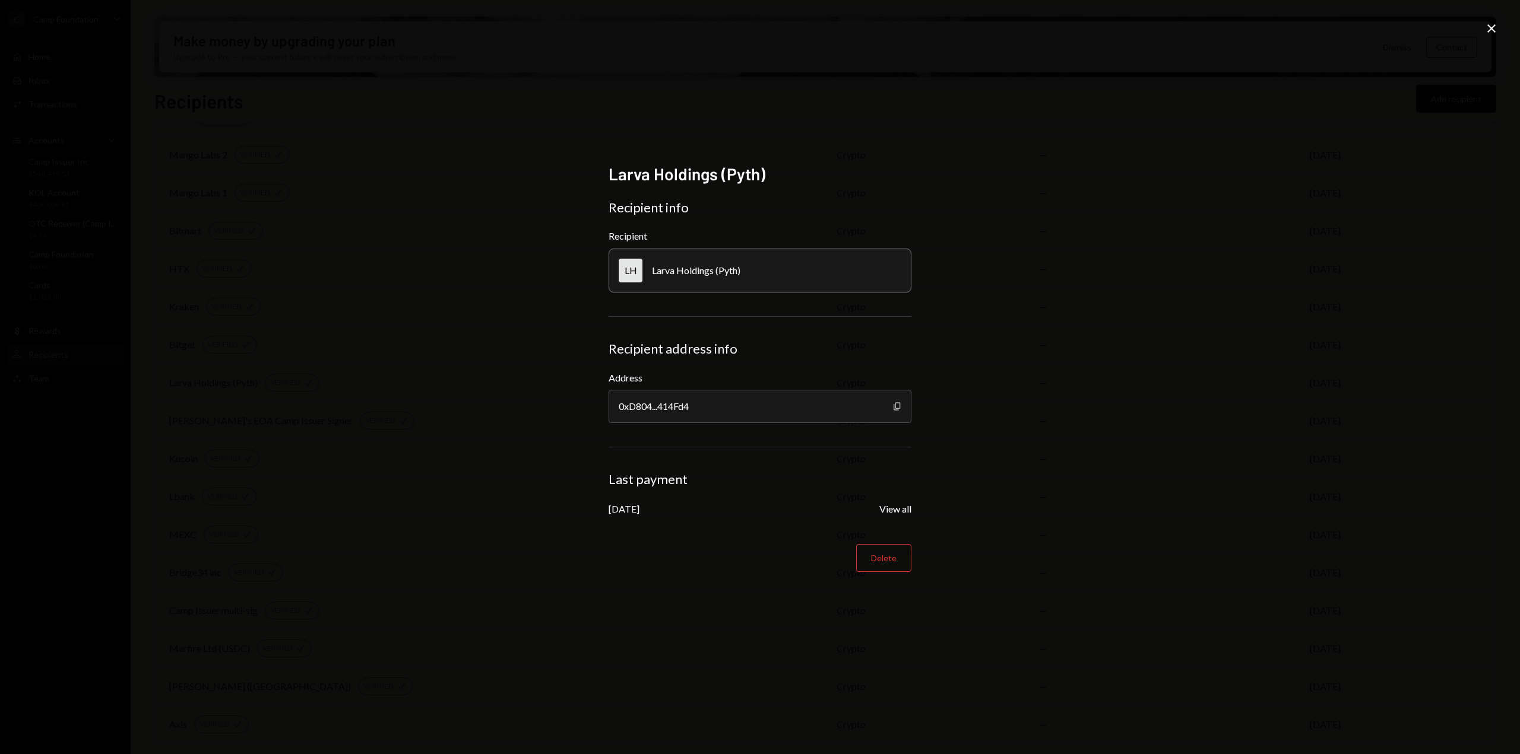
click at [897, 405] on icon "Copy" at bounding box center [896, 406] width 9 height 9
drag, startPoint x: 741, startPoint y: 271, endPoint x: 654, endPoint y: 275, distance: 88.0
click at [654, 275] on div "LH Larva Holdings (Pyth)" at bounding box center [759, 271] width 303 height 44
copy div "Larva Holdings (Pyth)"
click at [402, 632] on div "Larva Holdings (Pyth) Recipient info Recipient LH Larva Holdings (Pyth) Recipie…" at bounding box center [760, 377] width 1520 height 754
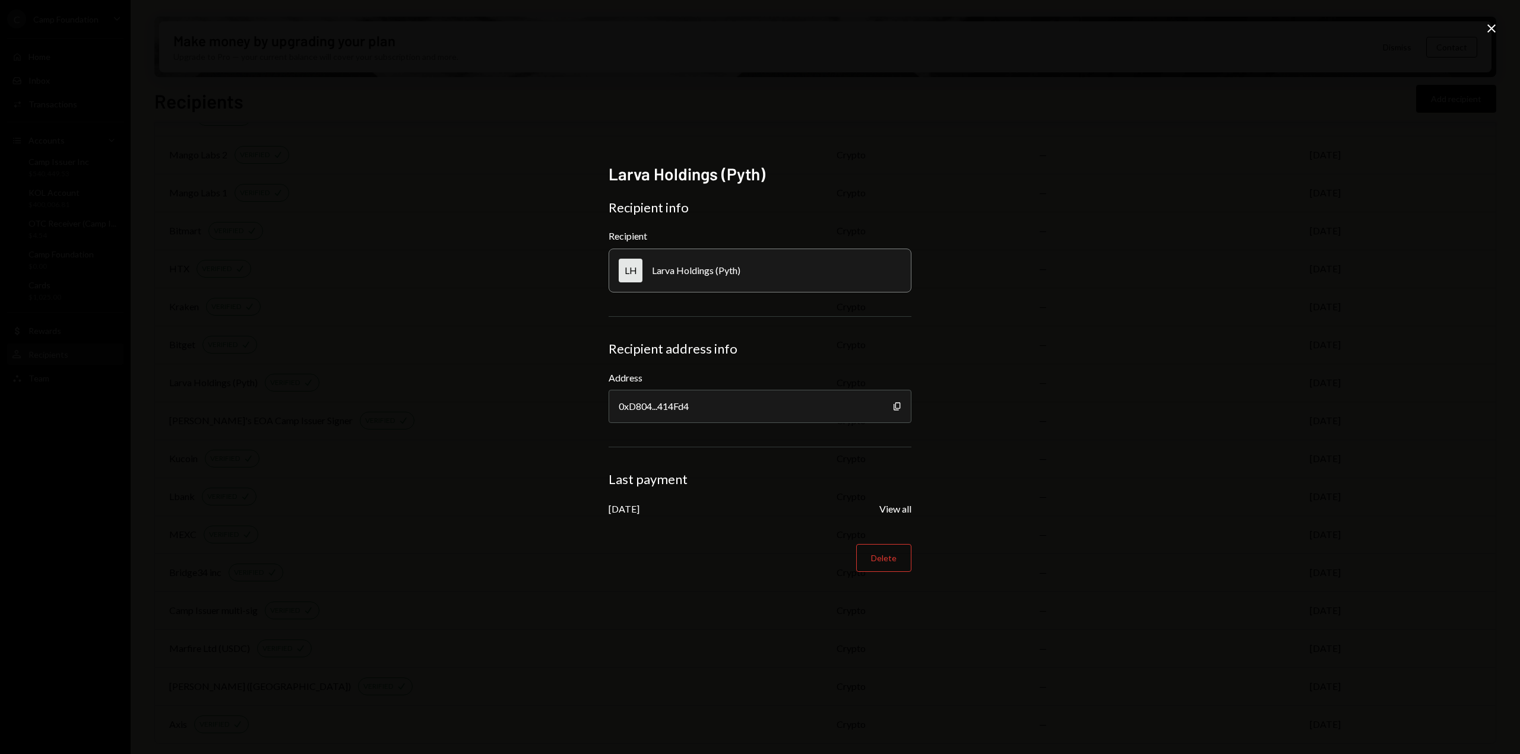
click at [1490, 23] on icon "Close" at bounding box center [1491, 28] width 14 height 14
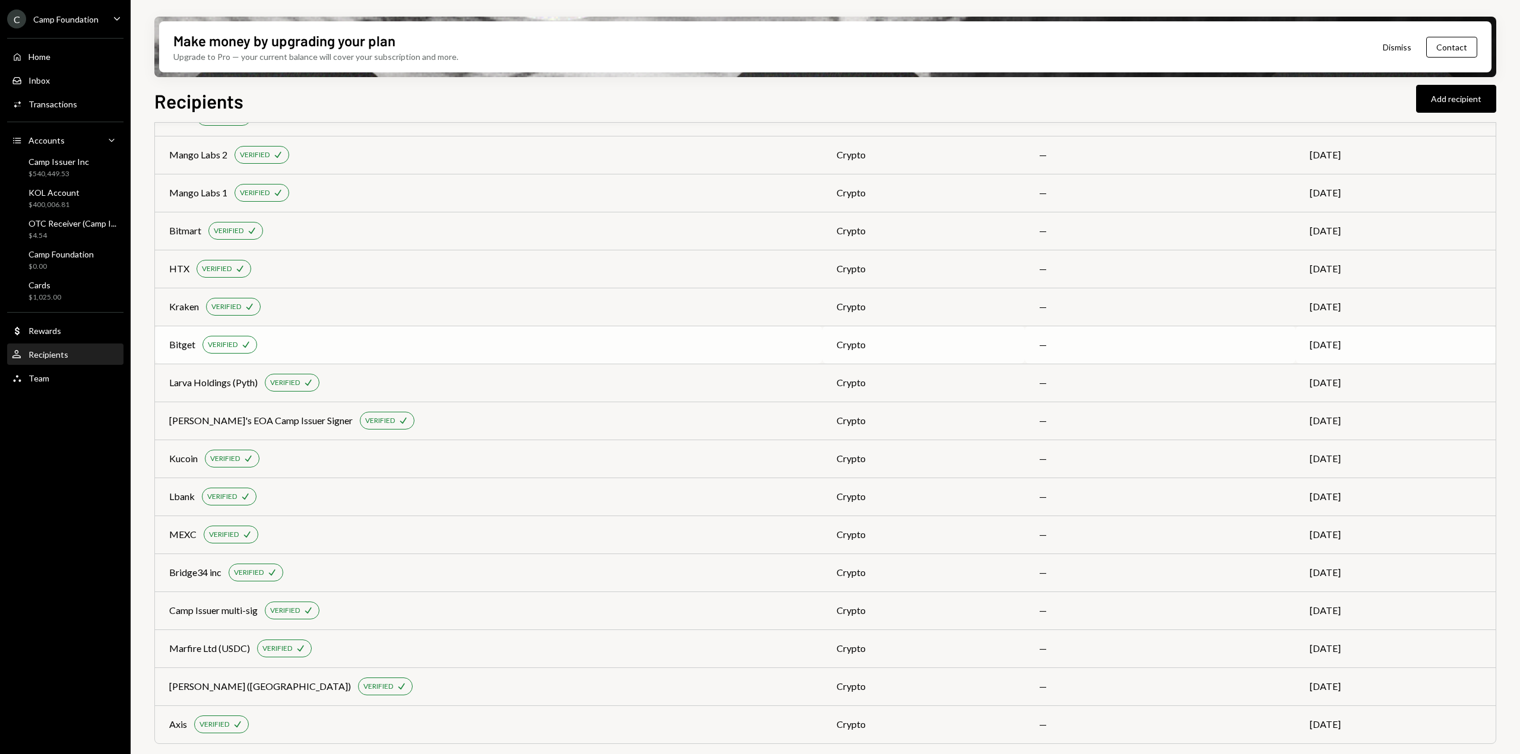
click at [931, 352] on td "crypto" at bounding box center [923, 345] width 202 height 38
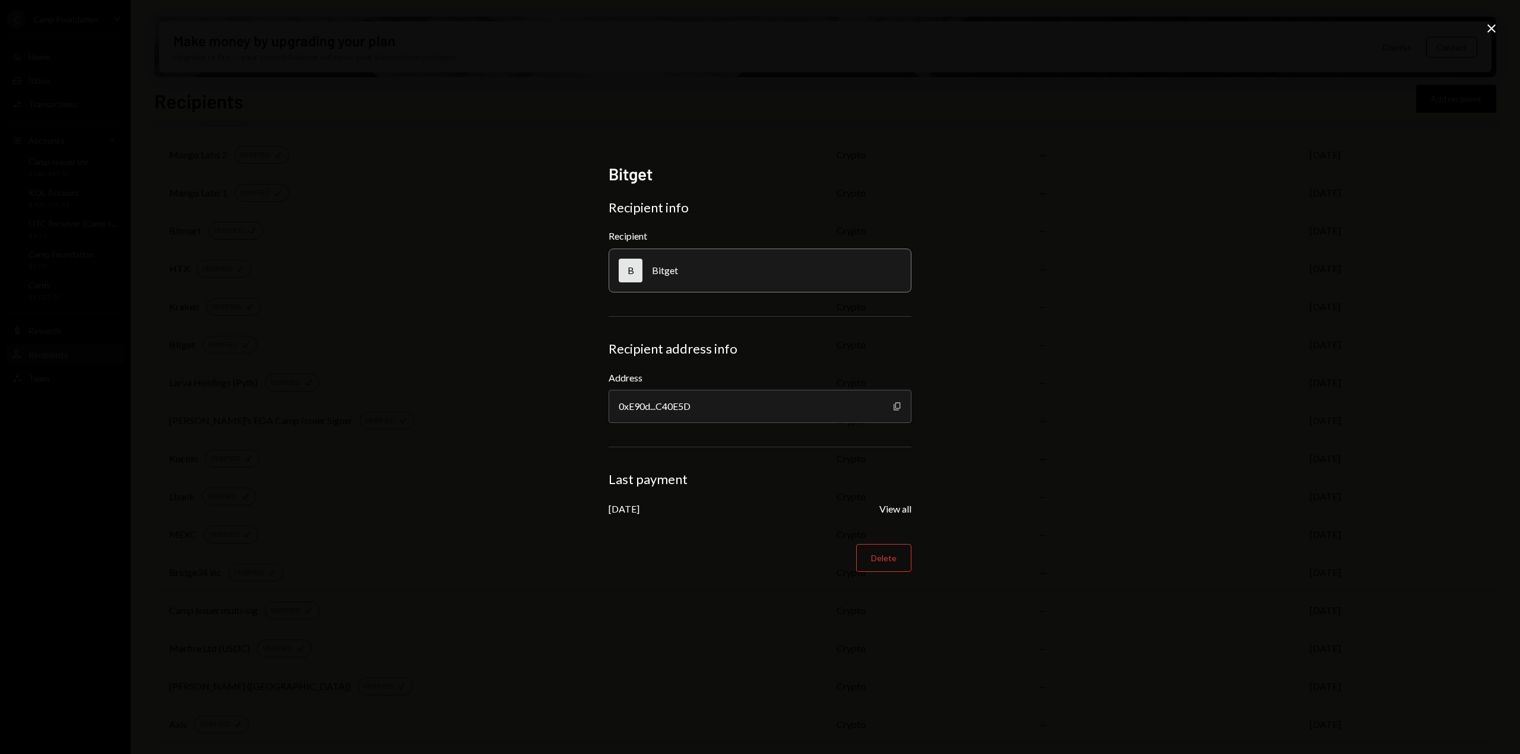
click at [893, 402] on icon "Copy" at bounding box center [896, 406] width 9 height 9
click at [1489, 28] on icon "Close" at bounding box center [1491, 28] width 14 height 14
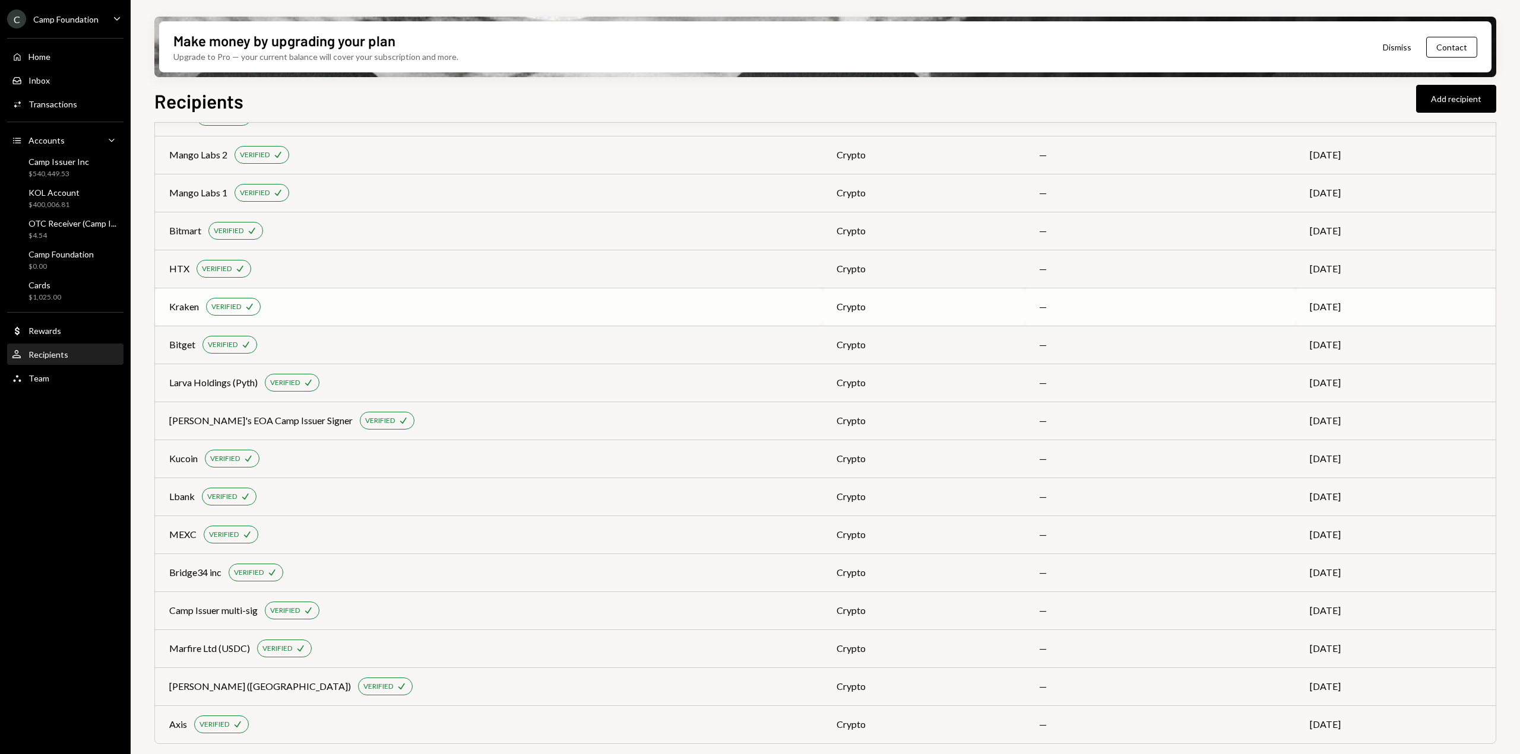
click at [908, 318] on td "crypto" at bounding box center [923, 307] width 202 height 38
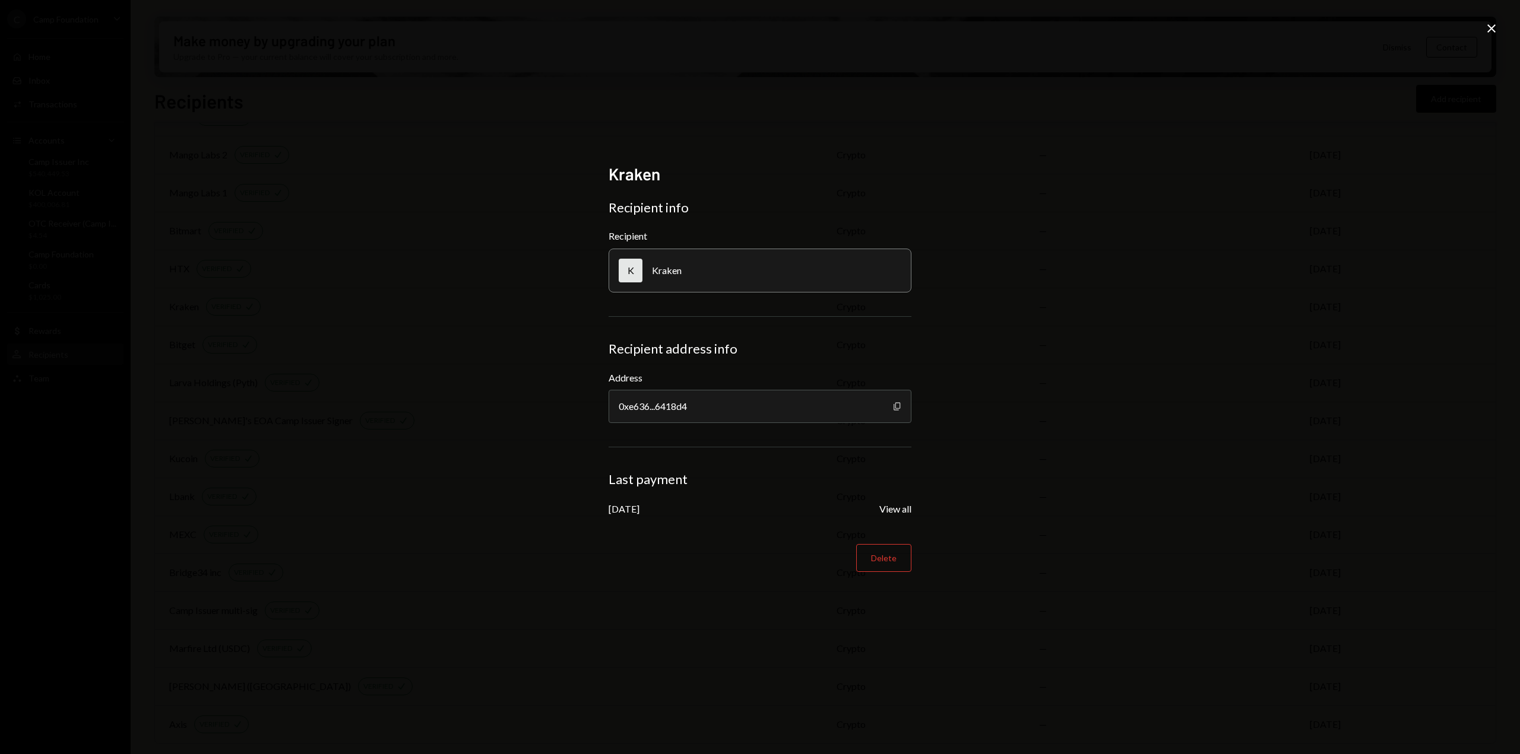
click at [899, 406] on icon "Copy" at bounding box center [896, 406] width 9 height 9
click at [658, 274] on div "Kraken" at bounding box center [667, 270] width 30 height 11
copy div "Kraken"
click at [1491, 29] on icon at bounding box center [1491, 28] width 8 height 8
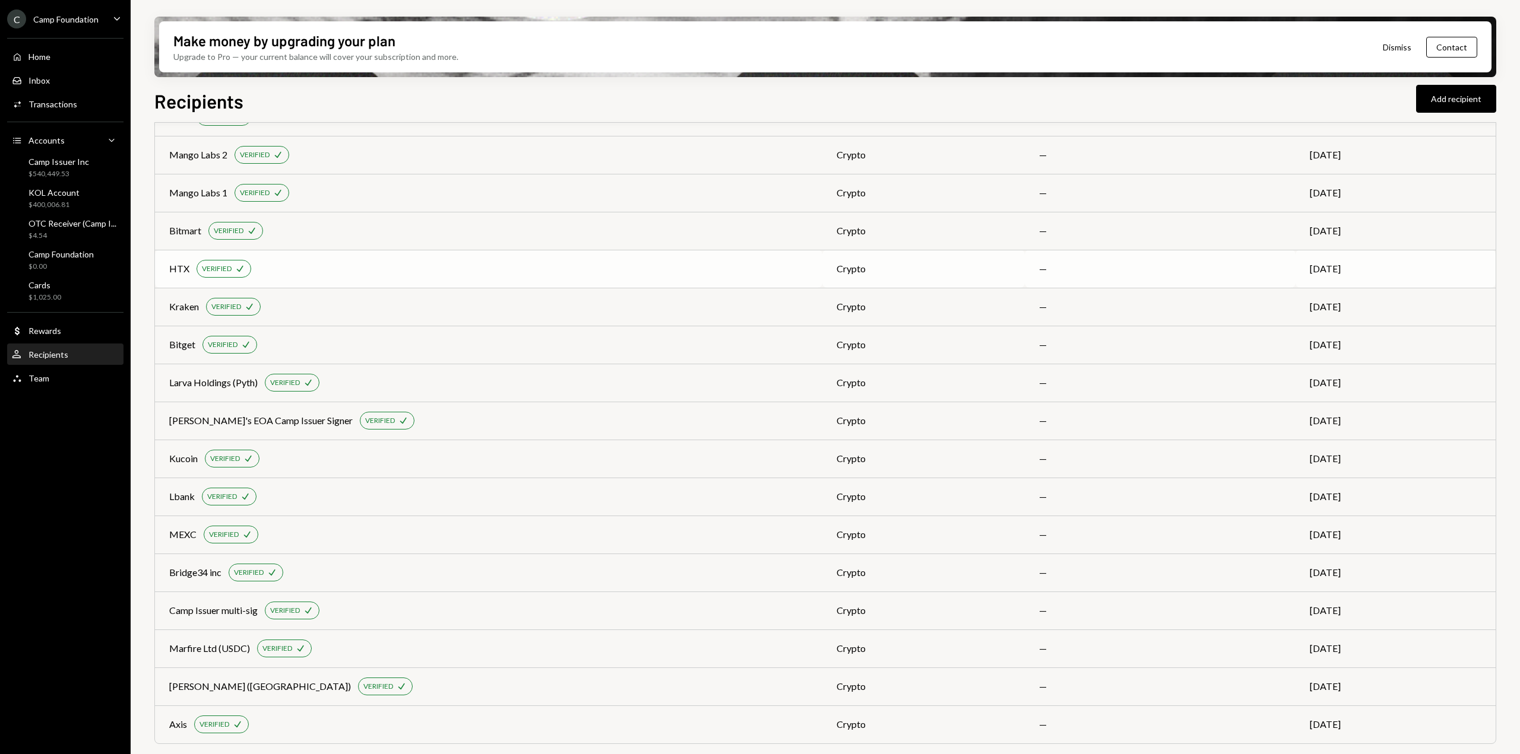
click at [898, 269] on div "crypto" at bounding box center [923, 269] width 174 height 14
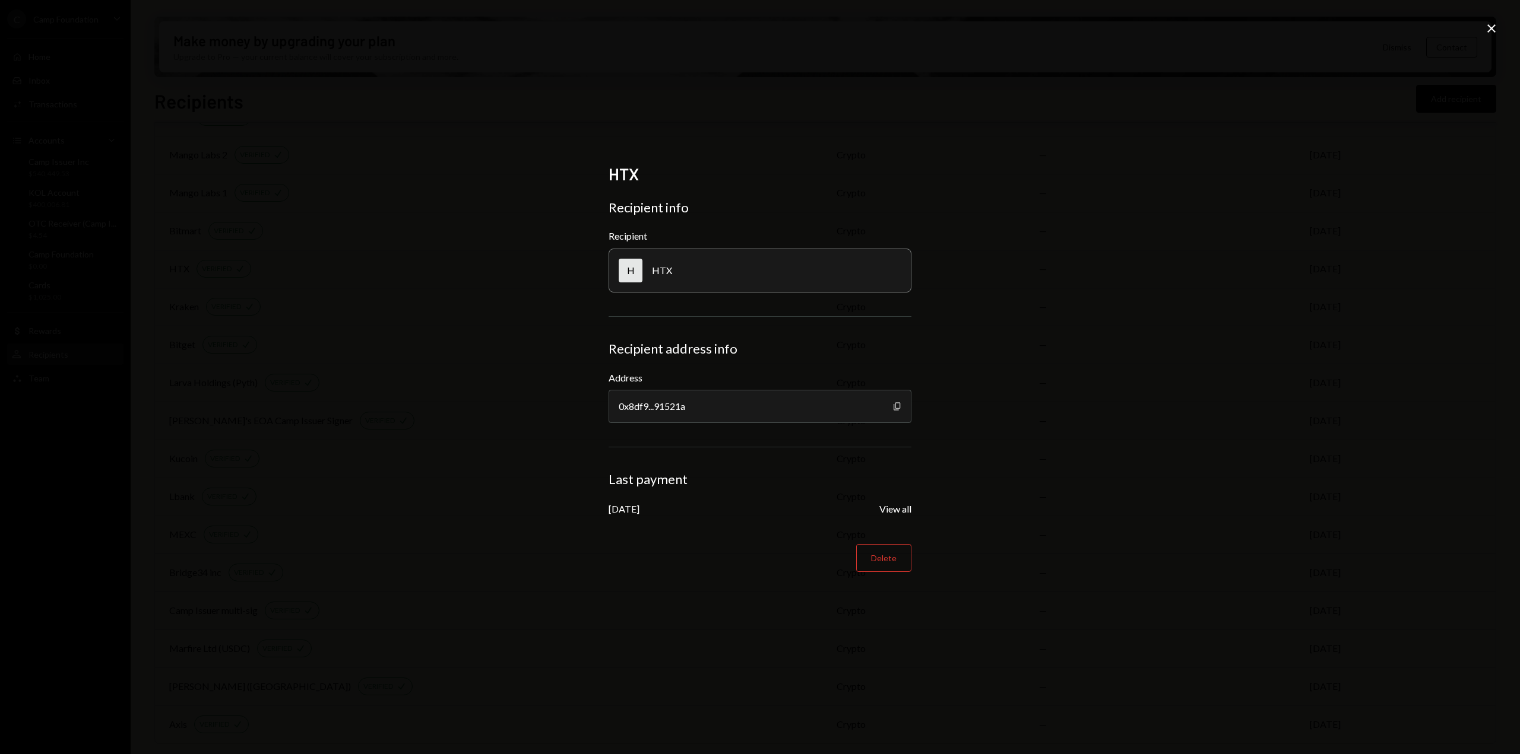
click at [892, 405] on icon "Copy" at bounding box center [896, 406] width 9 height 9
click at [1487, 30] on icon "Close" at bounding box center [1491, 28] width 14 height 14
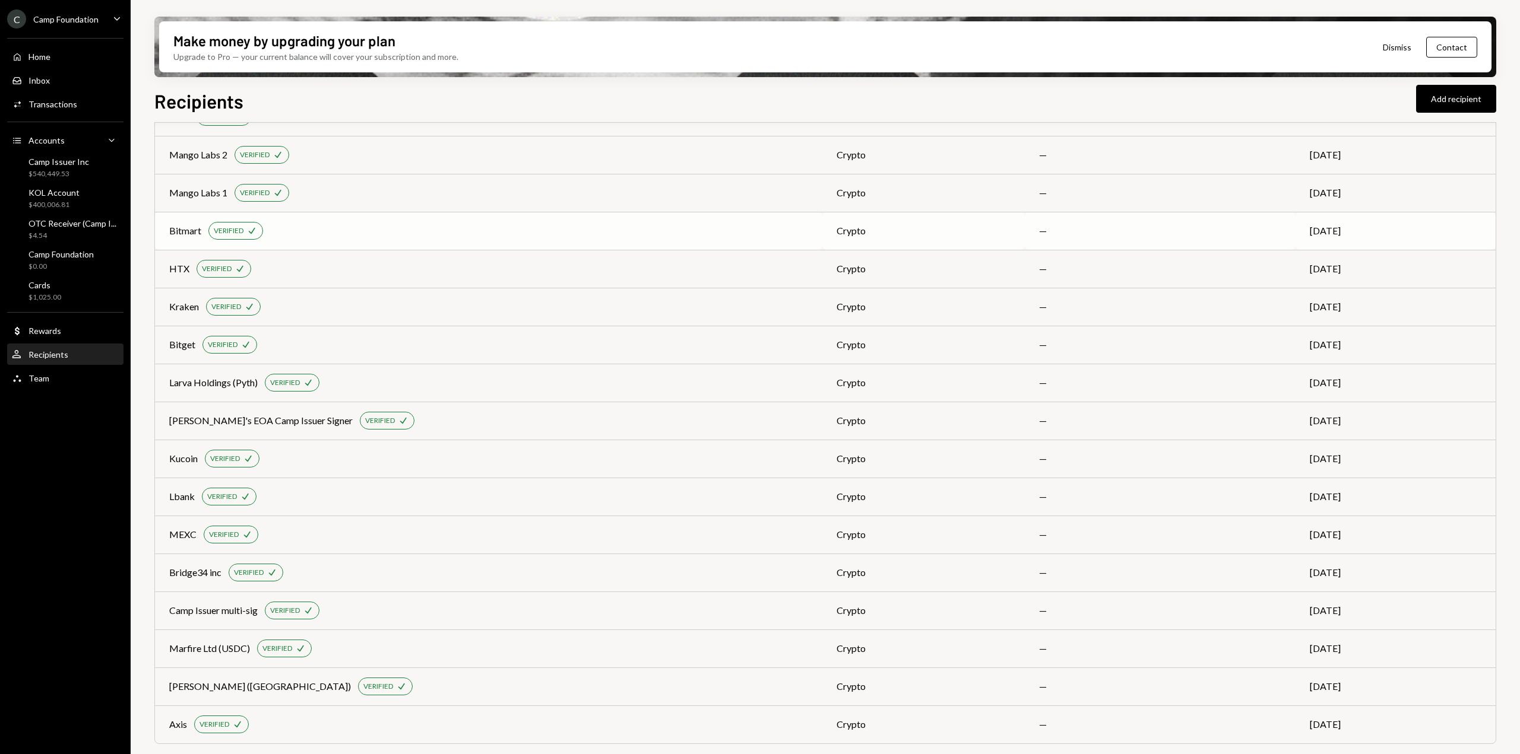
click at [865, 234] on div "crypto" at bounding box center [923, 231] width 174 height 14
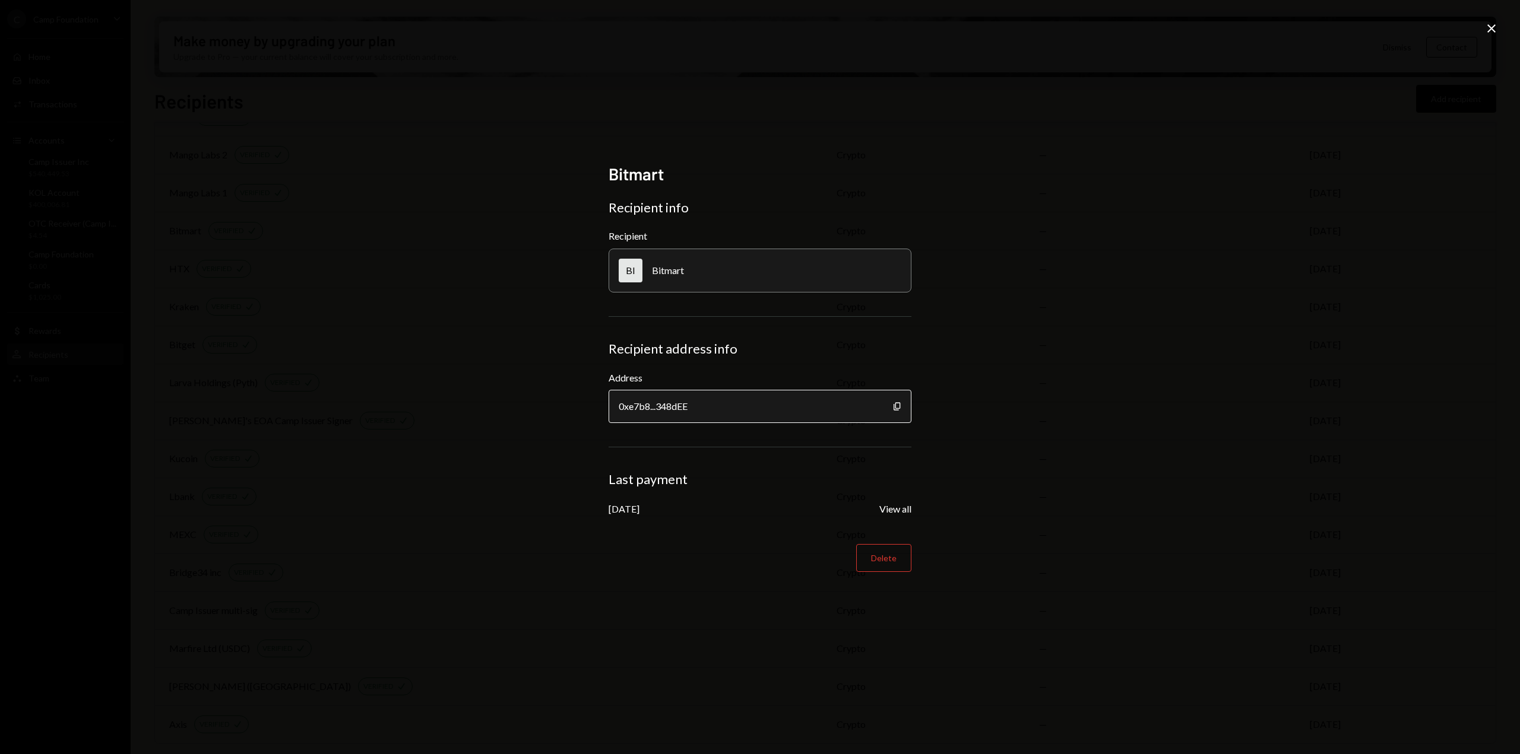
click at [892, 408] on div "0xe7b8...348dEE" at bounding box center [759, 406] width 303 height 33
click at [892, 407] on icon "Copy" at bounding box center [896, 406] width 9 height 9
click at [660, 271] on div "Bitmart" at bounding box center [668, 270] width 32 height 11
click at [655, 269] on div "Bitmart" at bounding box center [668, 270] width 32 height 11
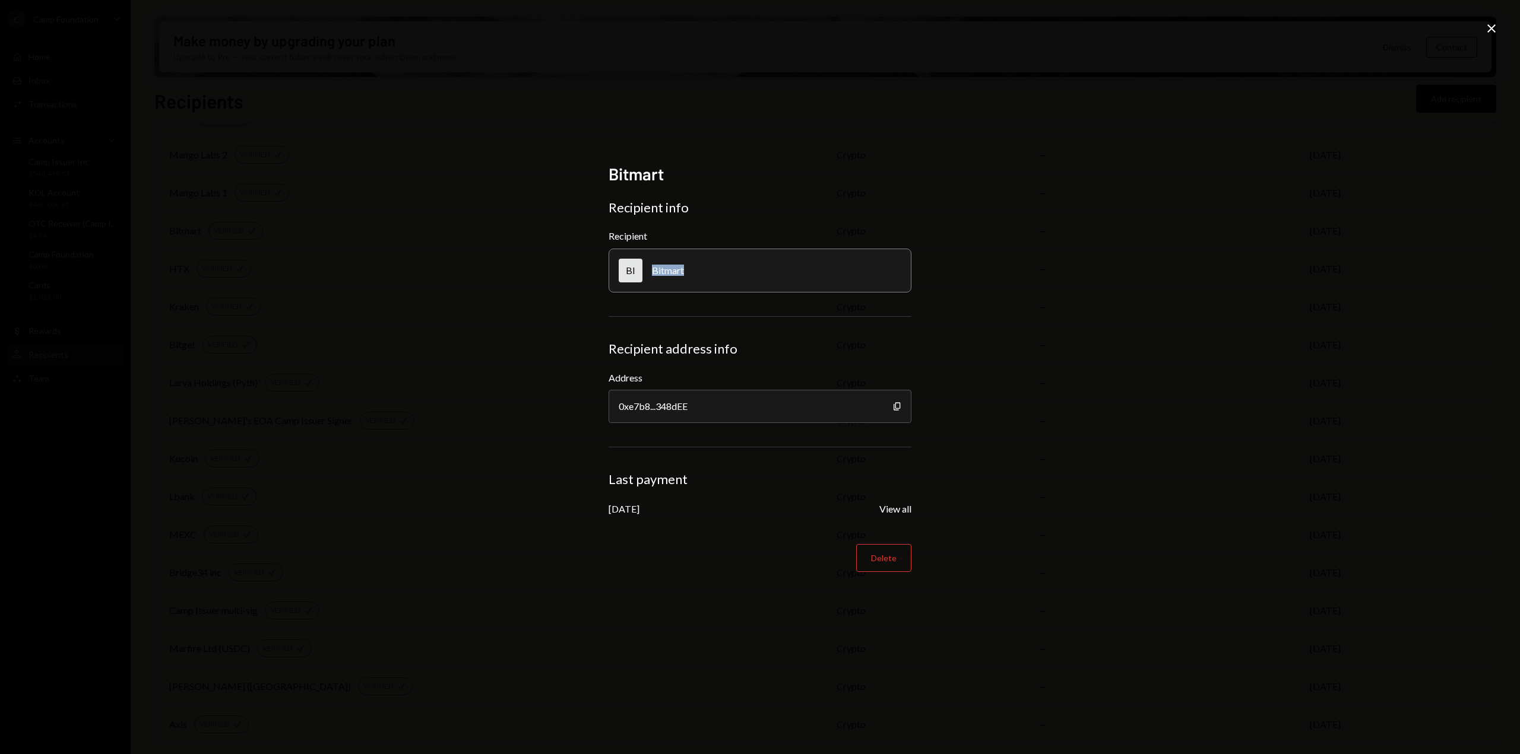
click at [655, 269] on div "Bitmart" at bounding box center [668, 270] width 32 height 11
click at [1488, 30] on icon "Close" at bounding box center [1491, 28] width 14 height 14
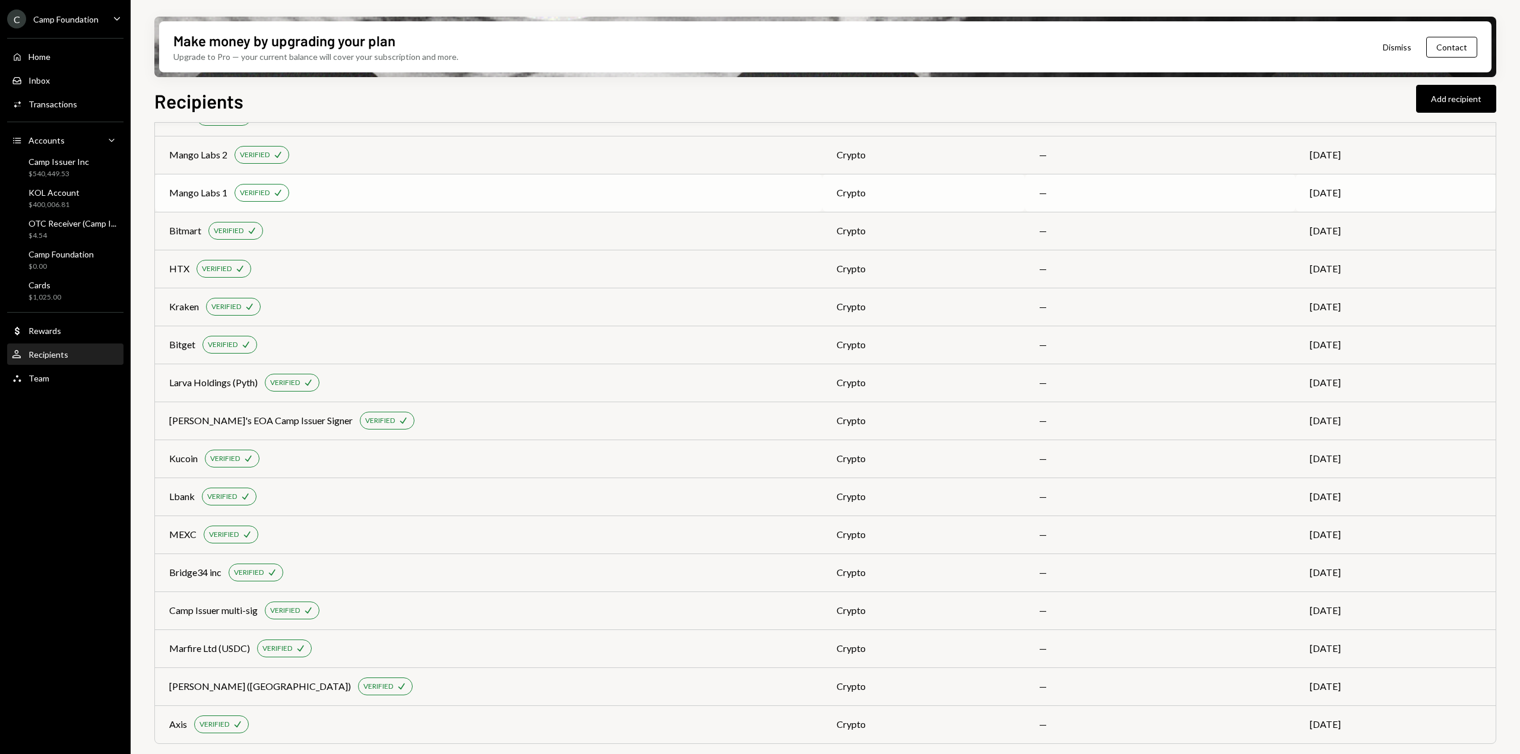
click at [836, 196] on div "crypto" at bounding box center [923, 193] width 174 height 14
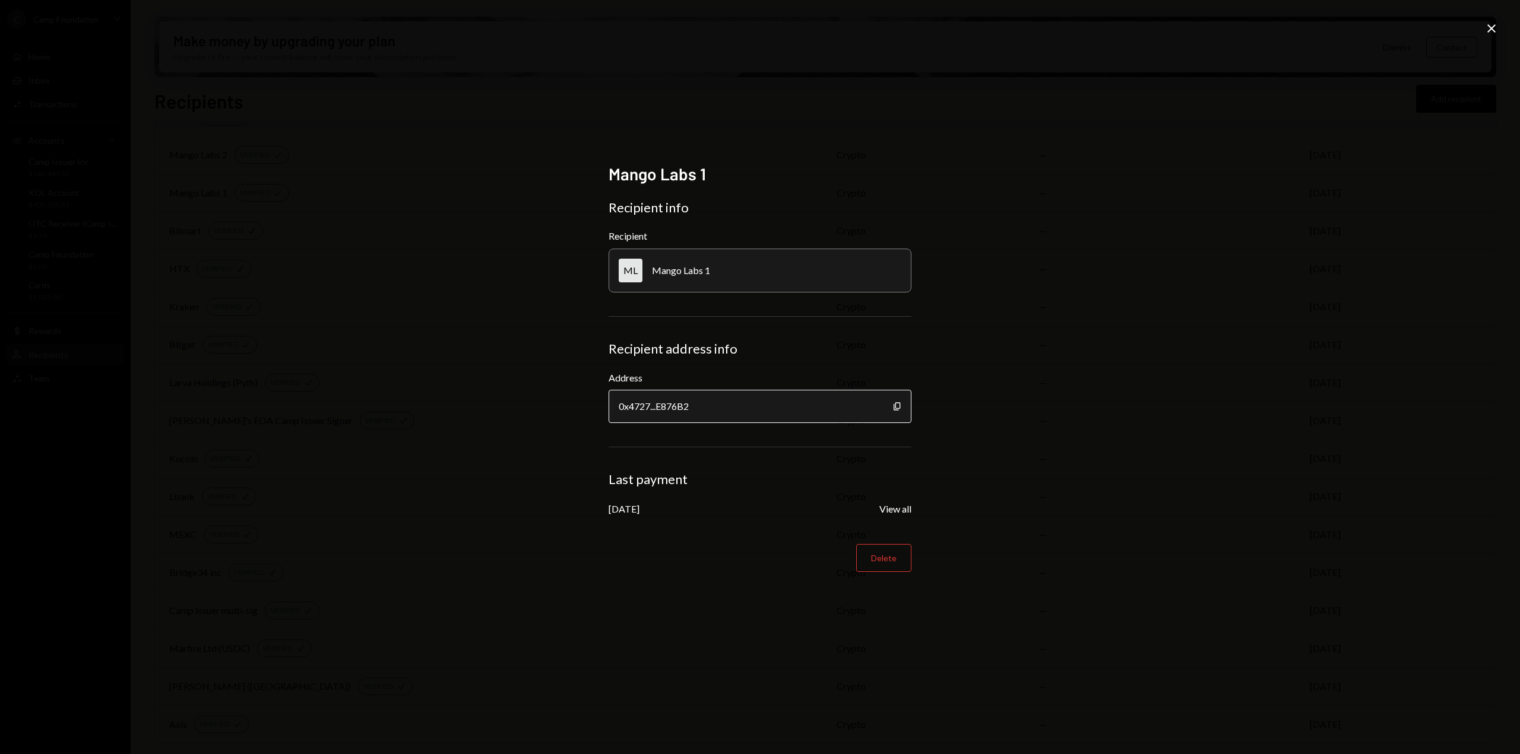
click at [760, 400] on div "0x4727...E876B2" at bounding box center [759, 406] width 303 height 33
click at [893, 404] on icon "Copy" at bounding box center [896, 406] width 9 height 9
click at [700, 271] on div "Mango Labs 1" at bounding box center [681, 270] width 58 height 11
drag, startPoint x: 713, startPoint y: 272, endPoint x: 654, endPoint y: 273, distance: 58.8
click at [654, 273] on div "ML Mango Labs 1" at bounding box center [759, 271] width 303 height 44
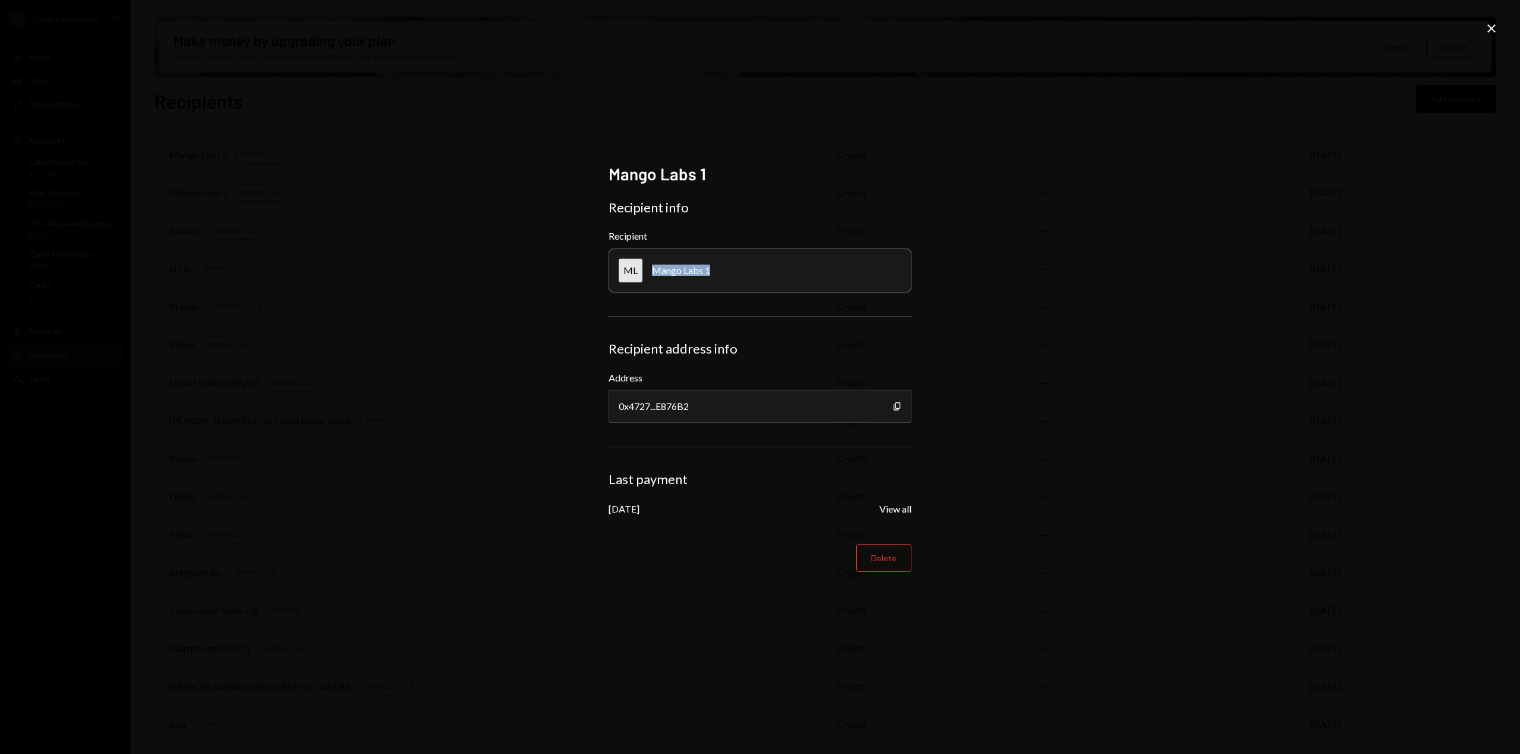
copy div "Mango Labs 1"
click at [1492, 28] on icon "Close" at bounding box center [1491, 28] width 14 height 14
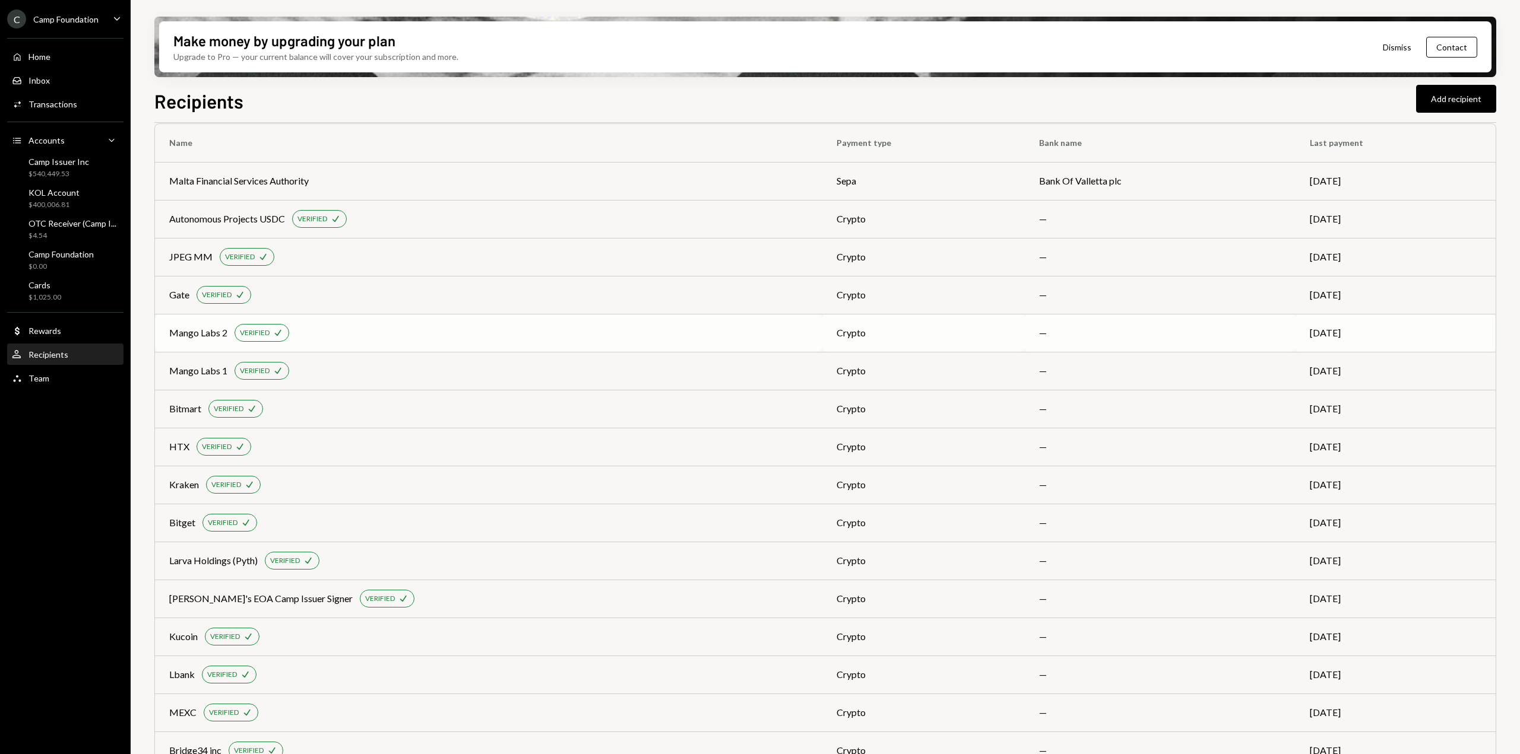
scroll to position [0, 0]
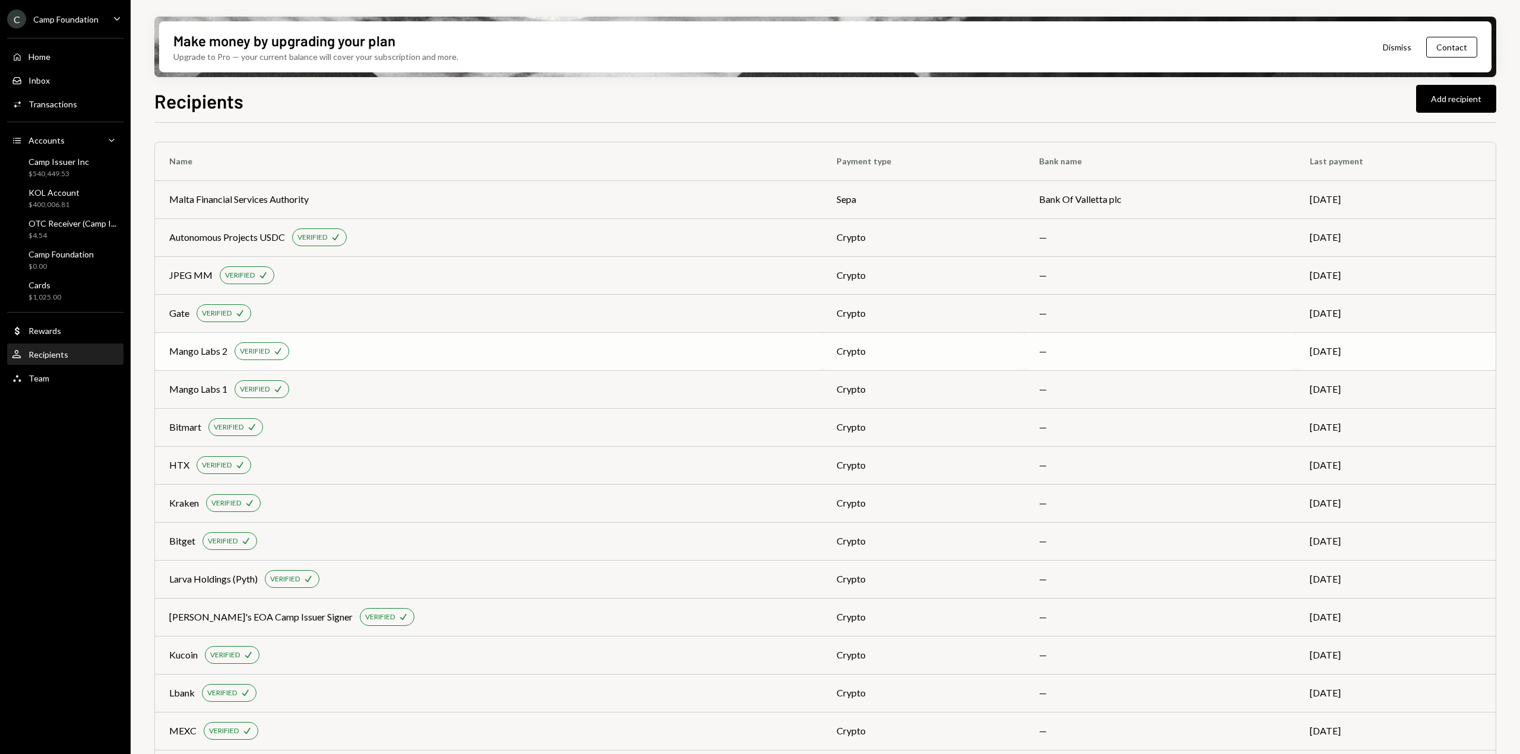
click at [952, 351] on div "crypto" at bounding box center [923, 351] width 174 height 14
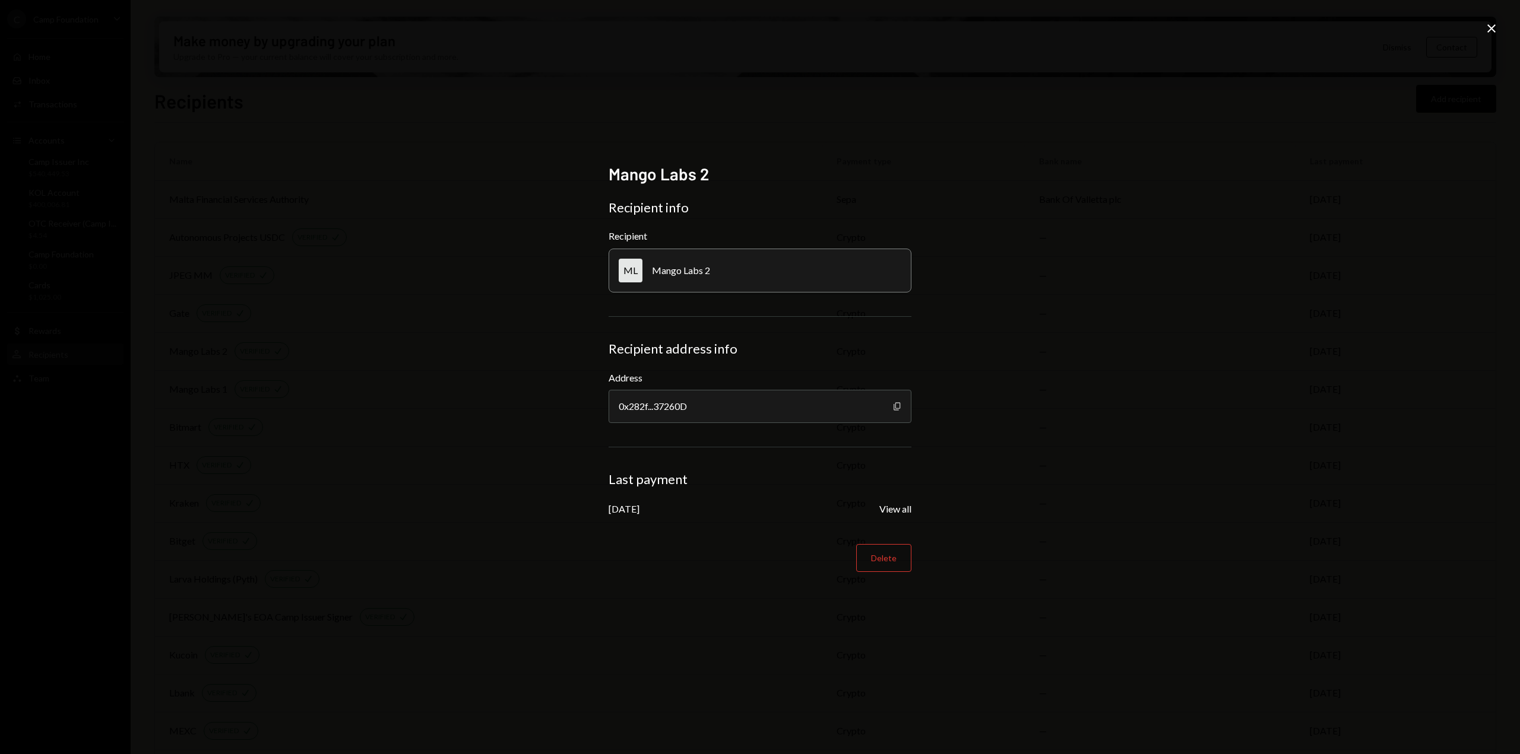
click at [898, 405] on icon "Copy" at bounding box center [896, 406] width 9 height 9
drag, startPoint x: 707, startPoint y: 269, endPoint x: 656, endPoint y: 270, distance: 51.1
click at [656, 270] on div "Mango Labs 2" at bounding box center [681, 270] width 58 height 11
copy div "Mango Labs 2"
click at [1488, 28] on icon "Close" at bounding box center [1491, 28] width 14 height 14
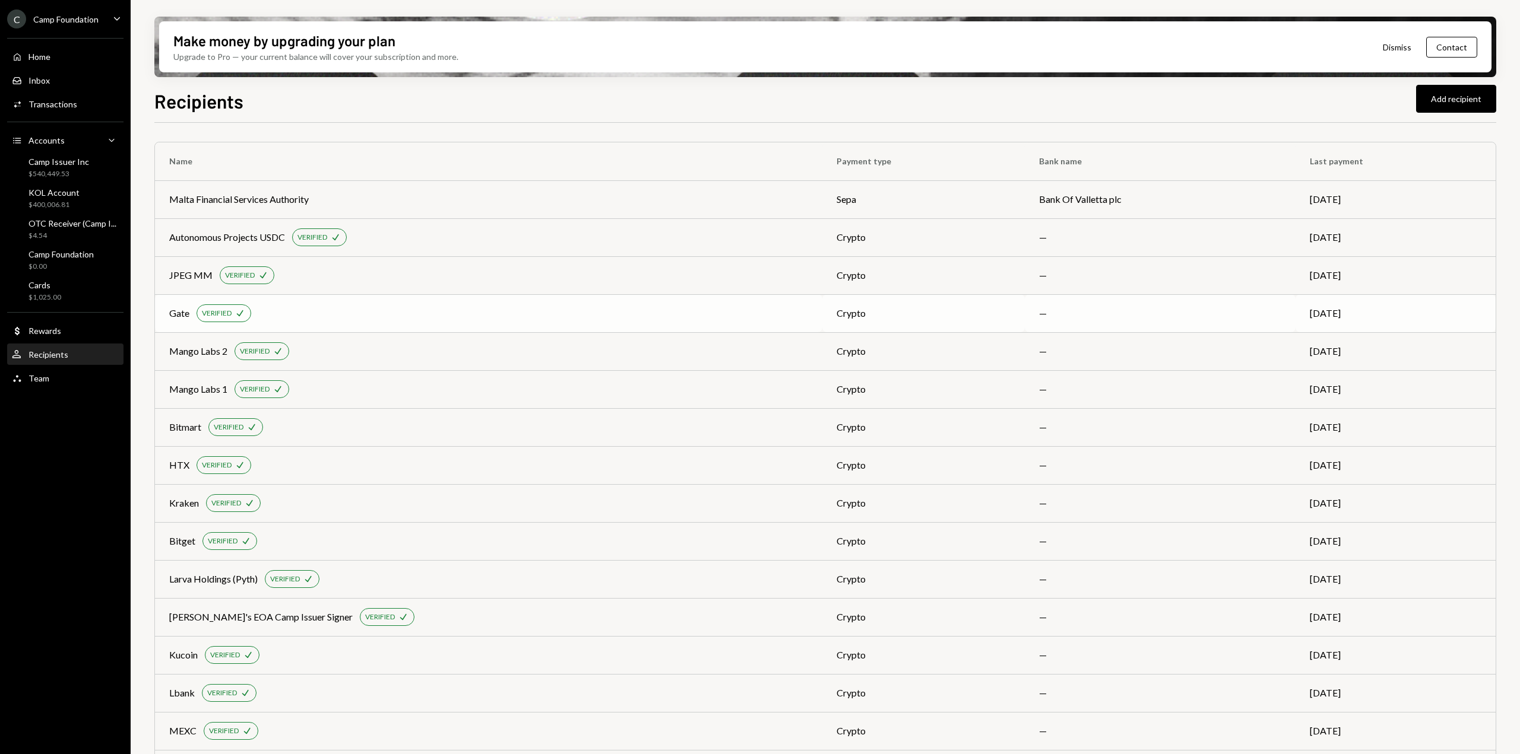
click at [867, 308] on div "crypto" at bounding box center [923, 313] width 174 height 14
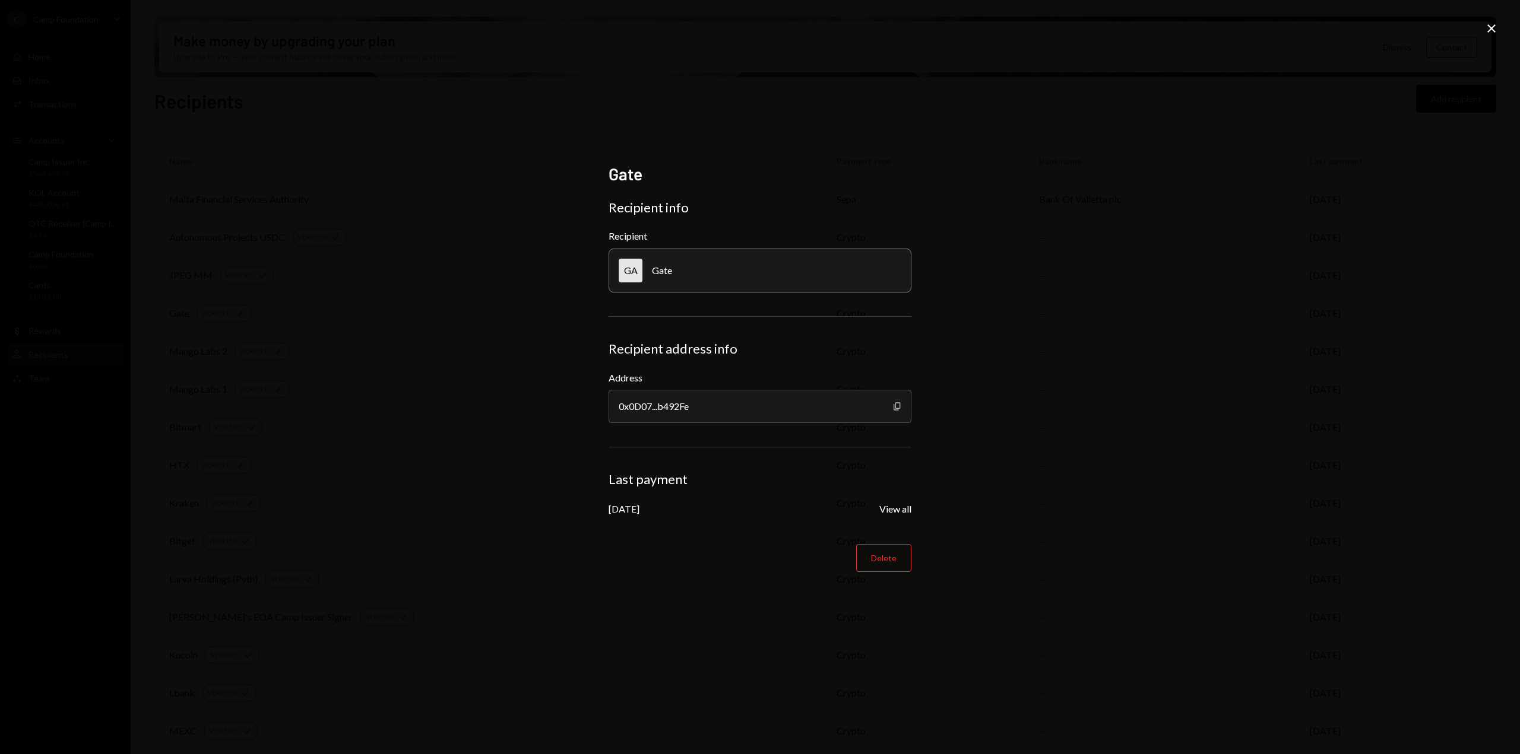
click at [897, 407] on icon "Copy" at bounding box center [896, 406] width 9 height 9
click at [656, 269] on div "Gate" at bounding box center [662, 270] width 20 height 11
copy div "Gate"
click at [1488, 23] on icon "Close" at bounding box center [1491, 28] width 14 height 14
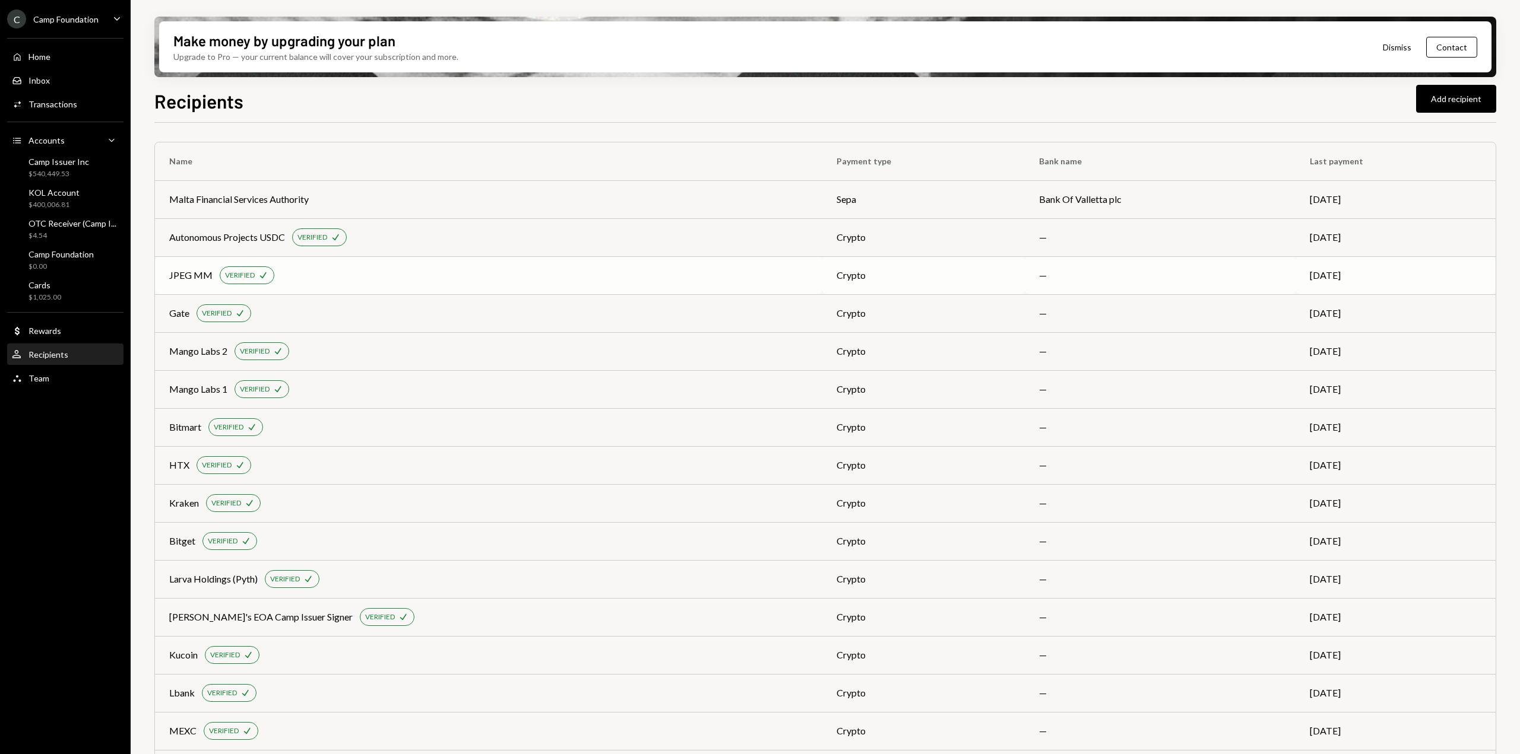
click at [838, 272] on div "crypto" at bounding box center [923, 275] width 174 height 14
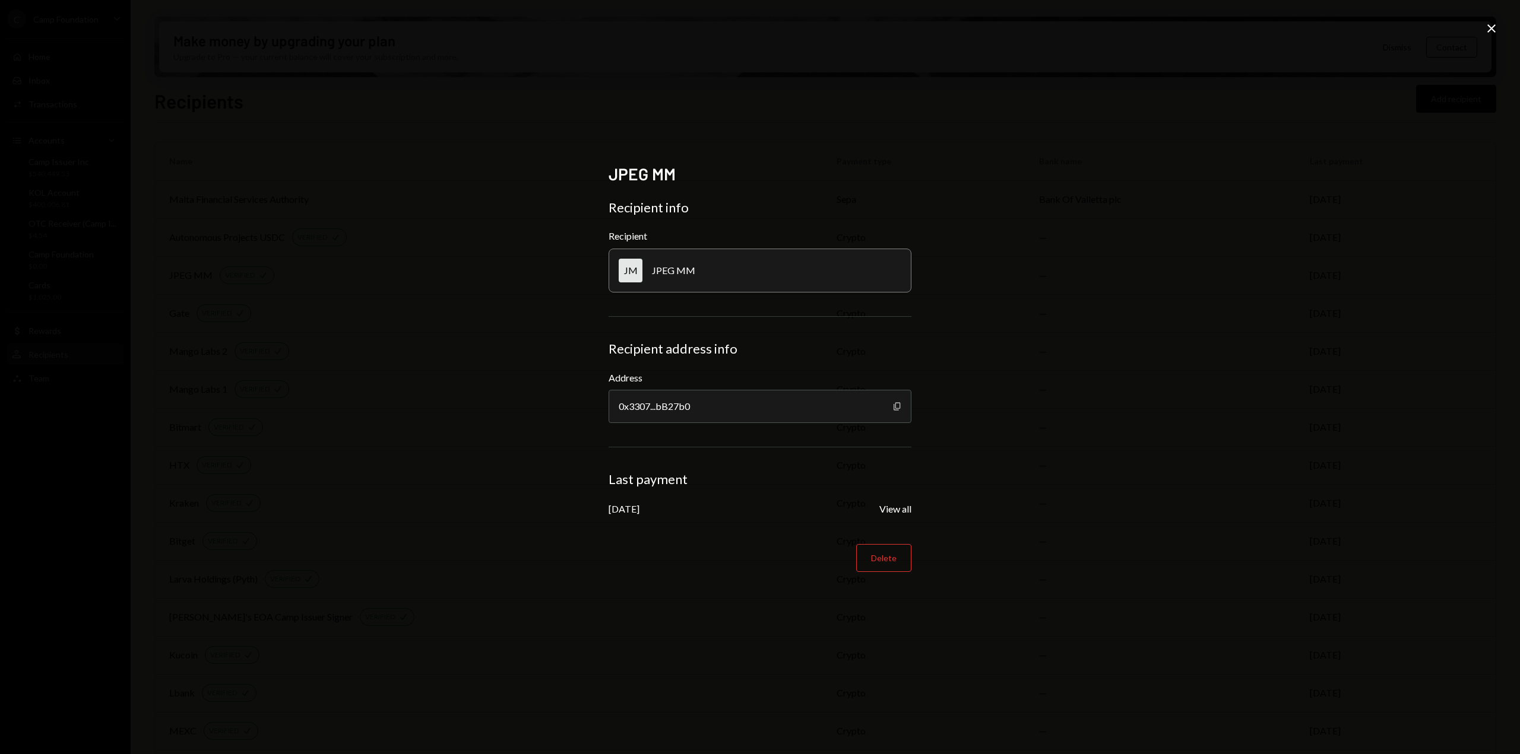
click at [895, 402] on icon "Copy" at bounding box center [896, 406] width 9 height 9
drag, startPoint x: 695, startPoint y: 270, endPoint x: 652, endPoint y: 276, distance: 42.6
click at [652, 276] on div "JM JPEG MM" at bounding box center [759, 271] width 303 height 44
copy div "JPEG MM"
click at [1497, 31] on icon "Close" at bounding box center [1491, 28] width 14 height 14
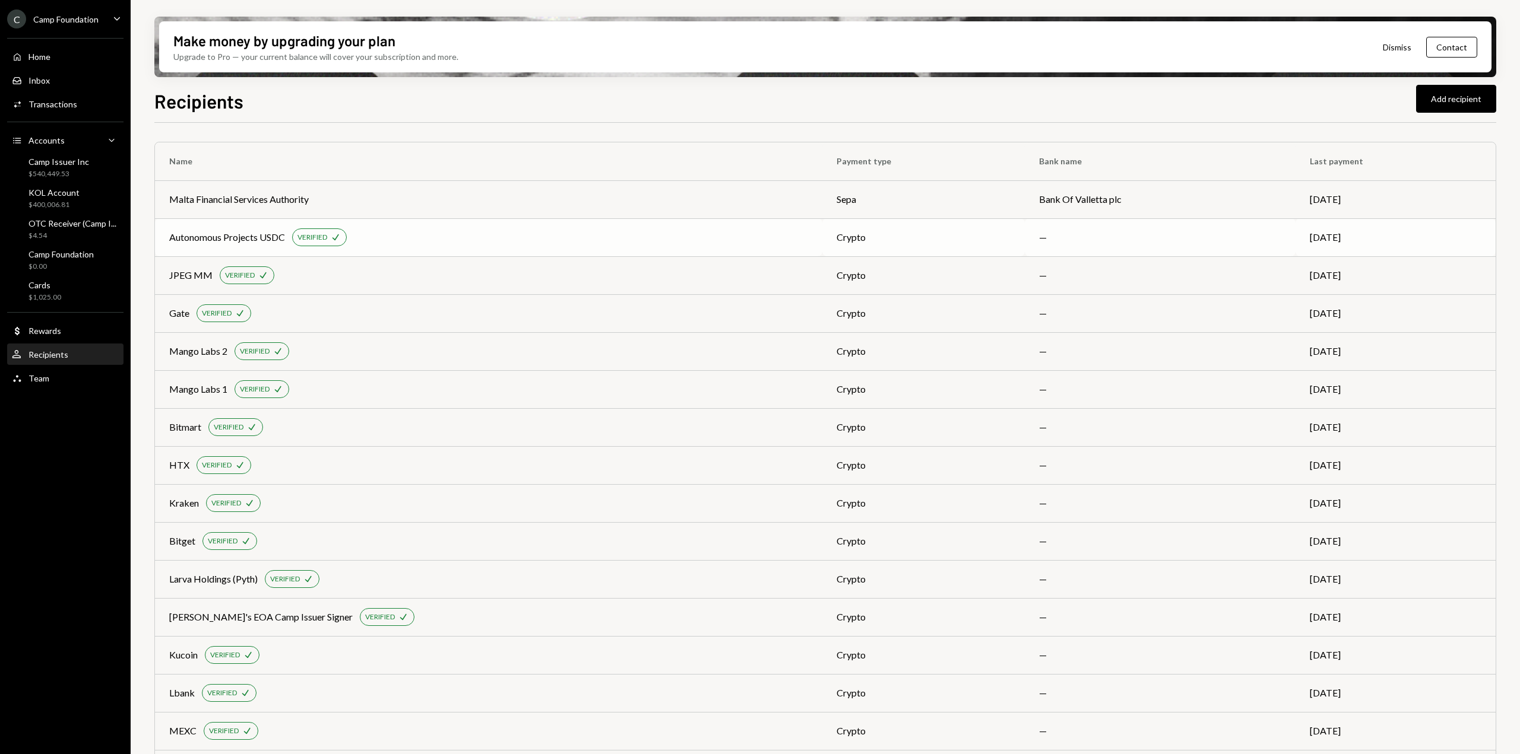
click at [940, 246] on td "crypto" at bounding box center [923, 237] width 202 height 38
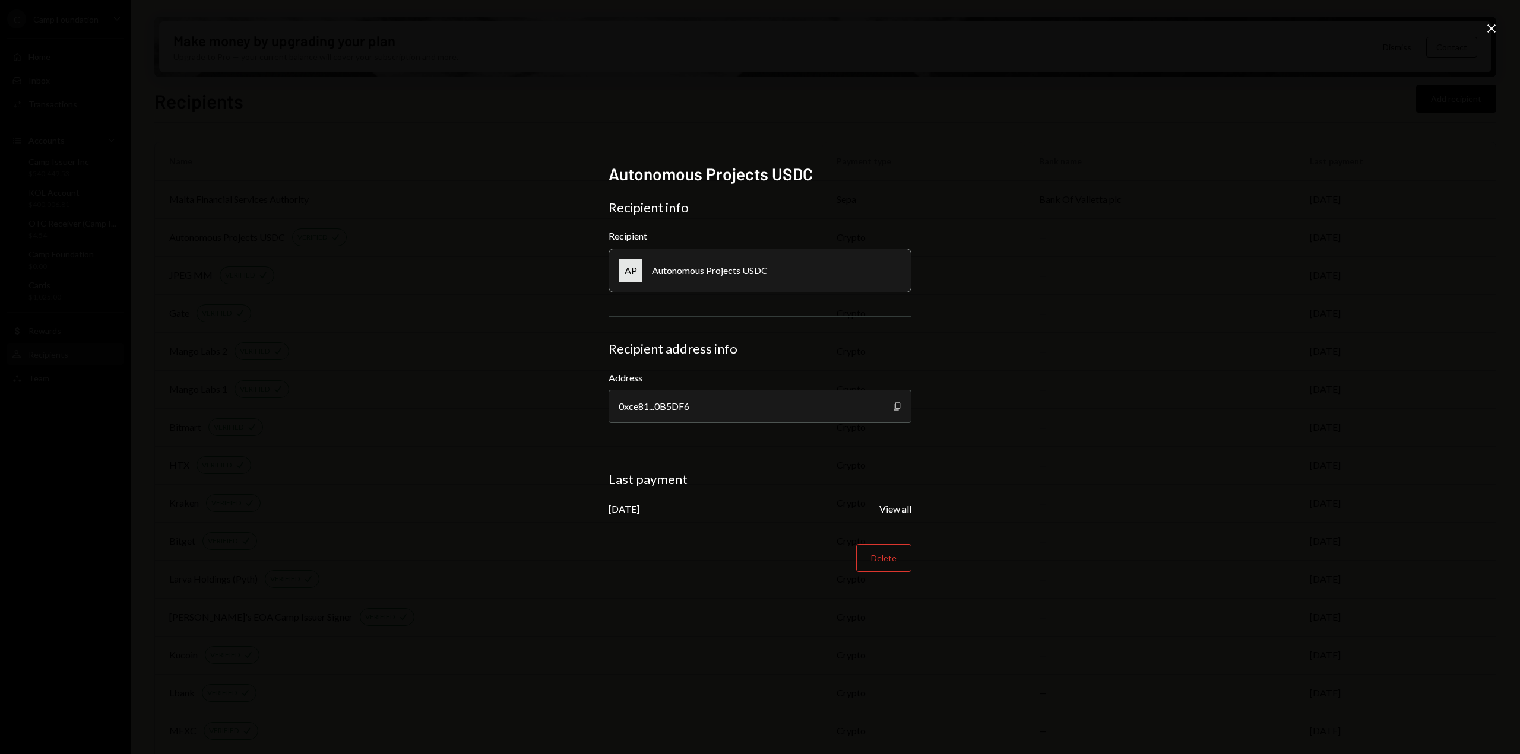
click at [892, 408] on icon "Copy" at bounding box center [896, 406] width 9 height 9
drag, startPoint x: 775, startPoint y: 272, endPoint x: 652, endPoint y: 288, distance: 123.9
click at [652, 288] on div "AP Autonomous Projects USDC" at bounding box center [759, 271] width 303 height 44
copy div "Autonomous Projects USDC"
click at [1493, 31] on icon at bounding box center [1491, 28] width 8 height 8
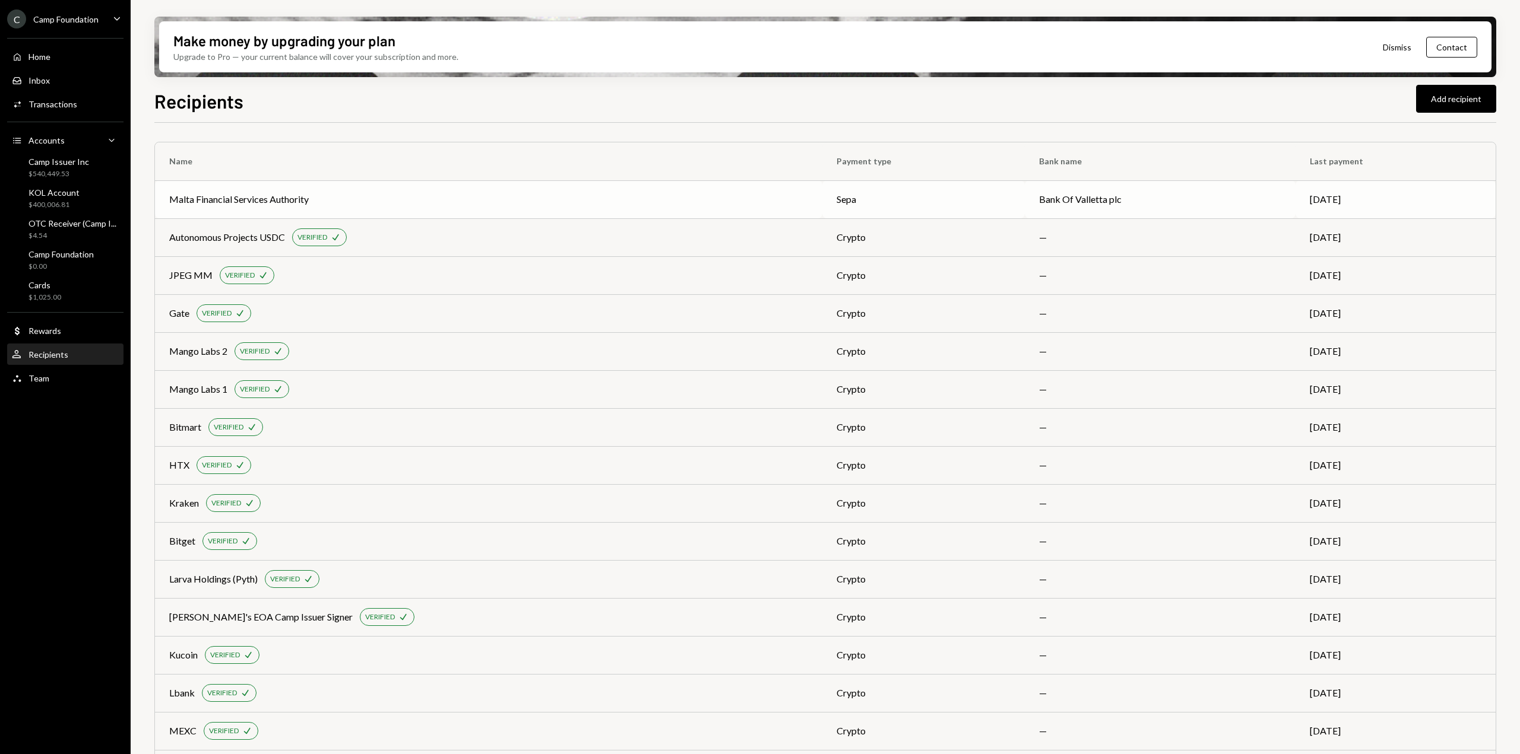
click at [924, 194] on div "sepa" at bounding box center [923, 199] width 174 height 14
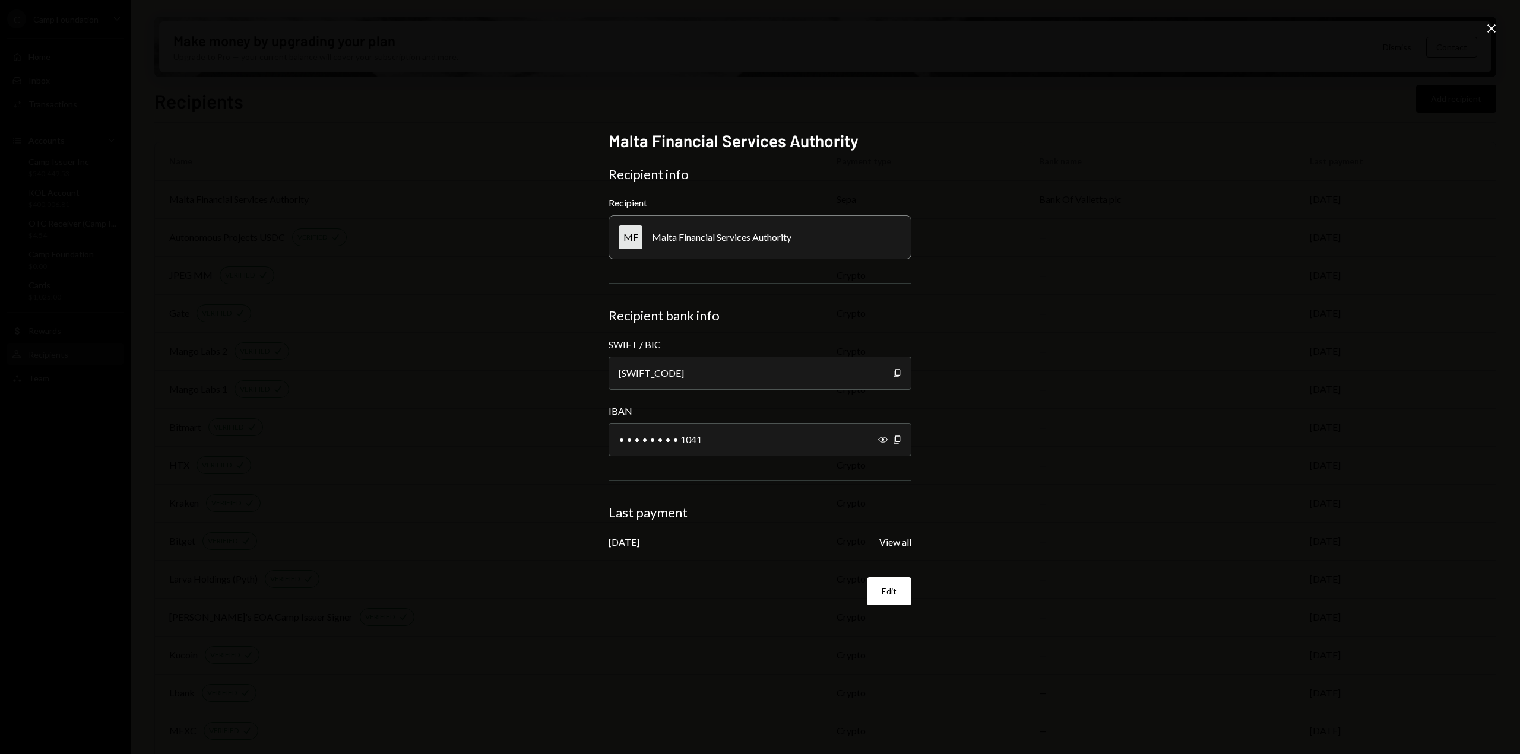
click at [1492, 28] on icon at bounding box center [1491, 28] width 8 height 8
